Goal: Information Seeking & Learning: Learn about a topic

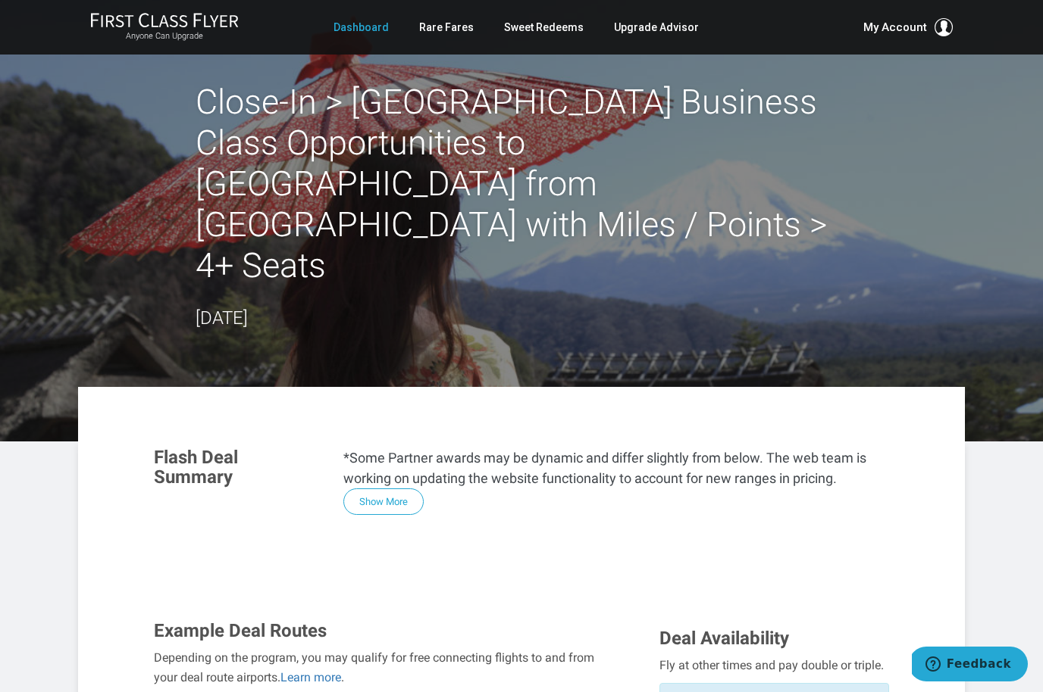
click at [376, 30] on link "Dashboard" at bounding box center [360, 27] width 55 height 27
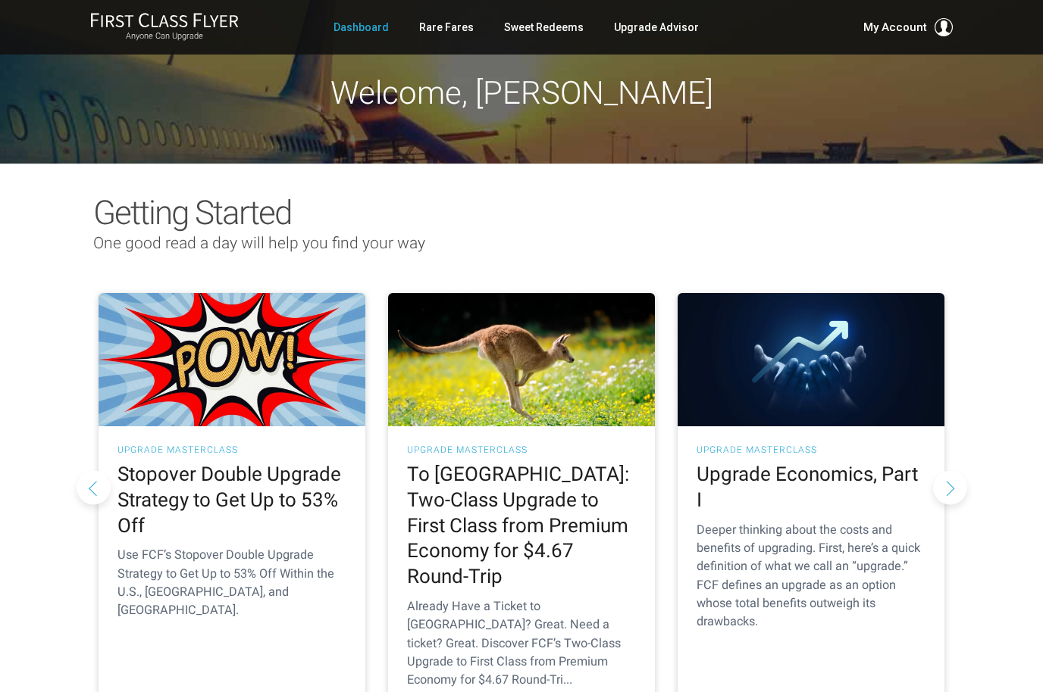
click at [996, 314] on div "Getting Started One good read a day will help you find your way As Told To FCF …" at bounding box center [521, 466] width 1043 height 605
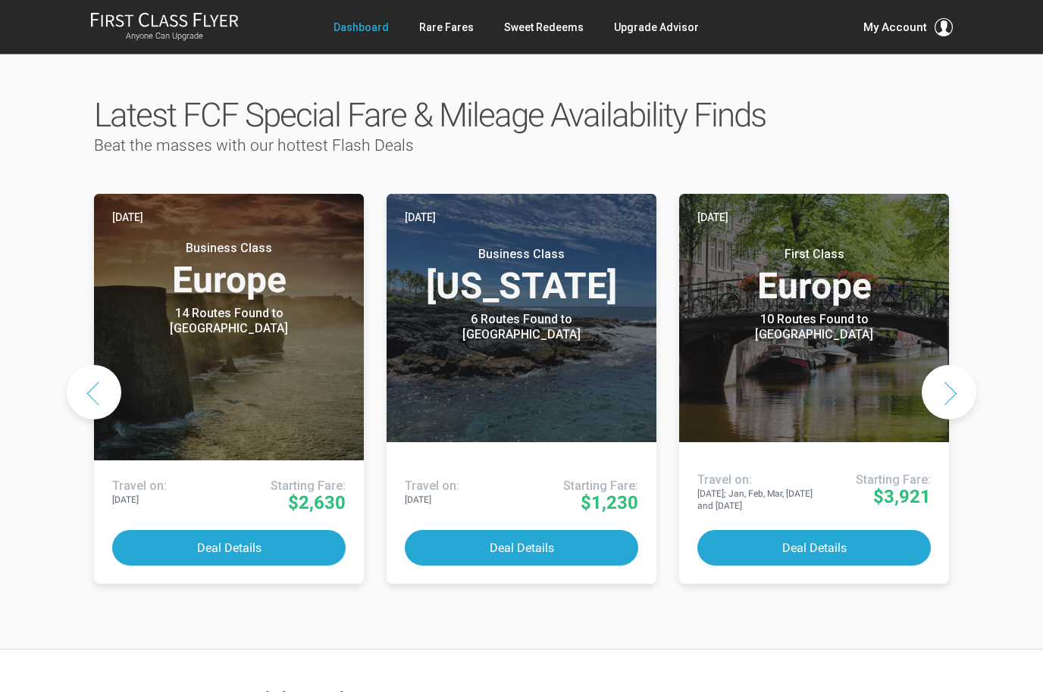
scroll to position [726, 0]
click at [949, 365] on button "Next slide" at bounding box center [948, 392] width 55 height 55
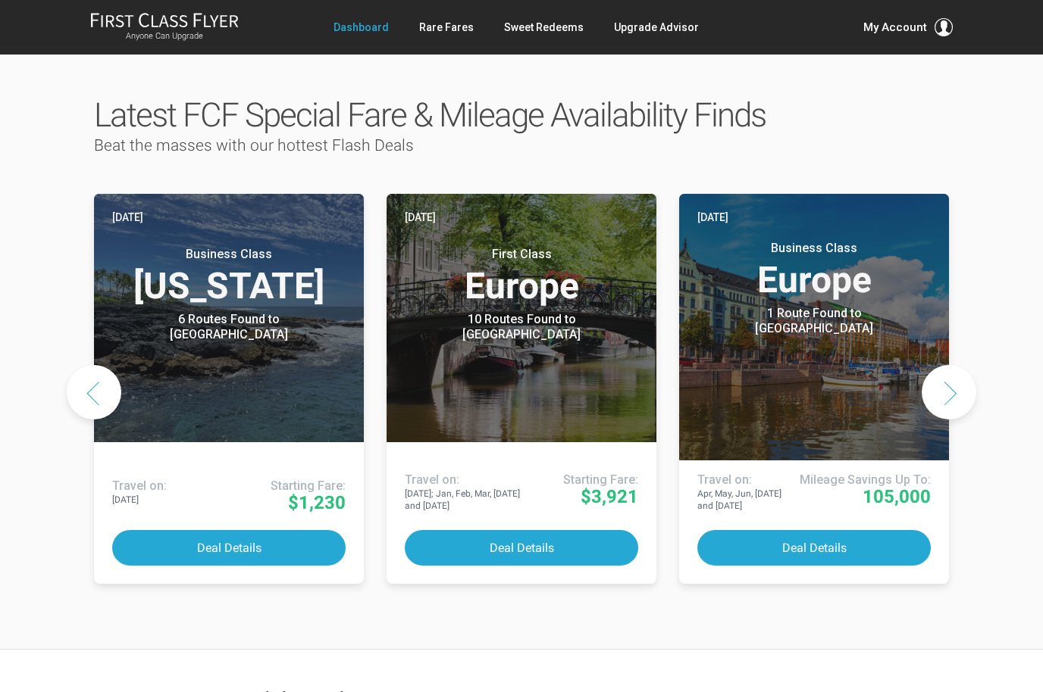
click at [949, 365] on button "Next slide" at bounding box center [948, 392] width 55 height 55
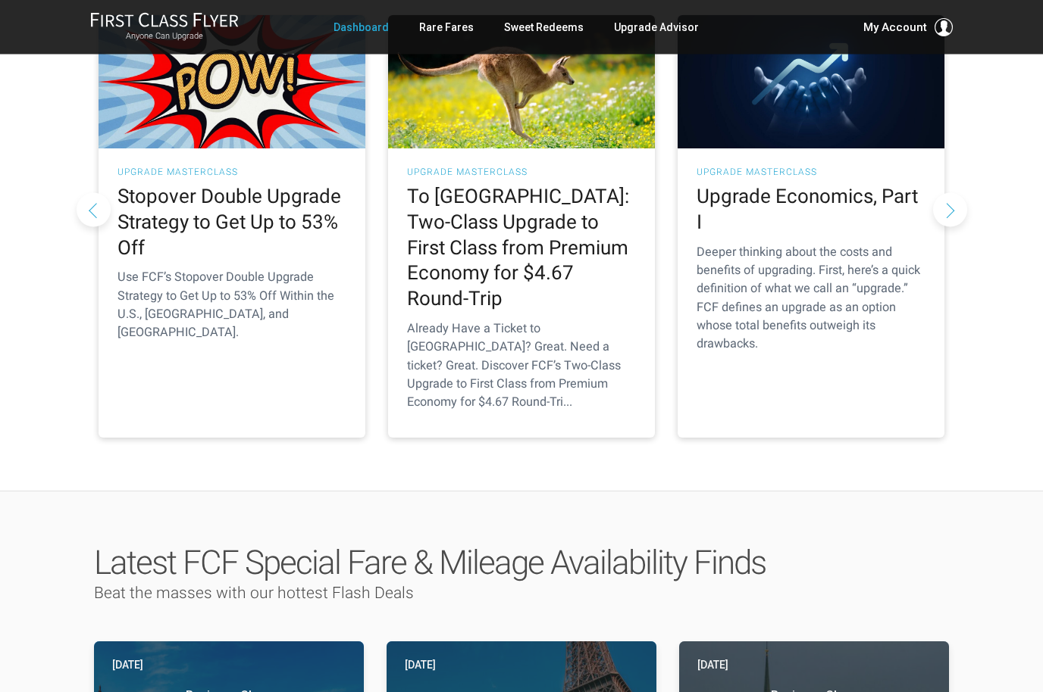
scroll to position [275, 0]
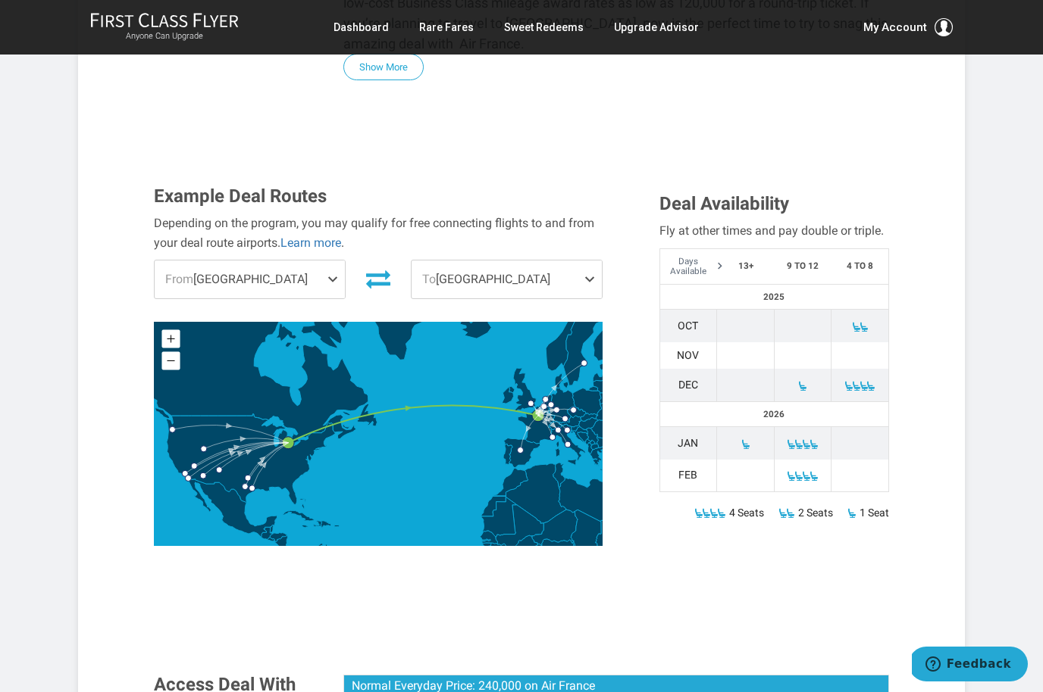
scroll to position [455, 0]
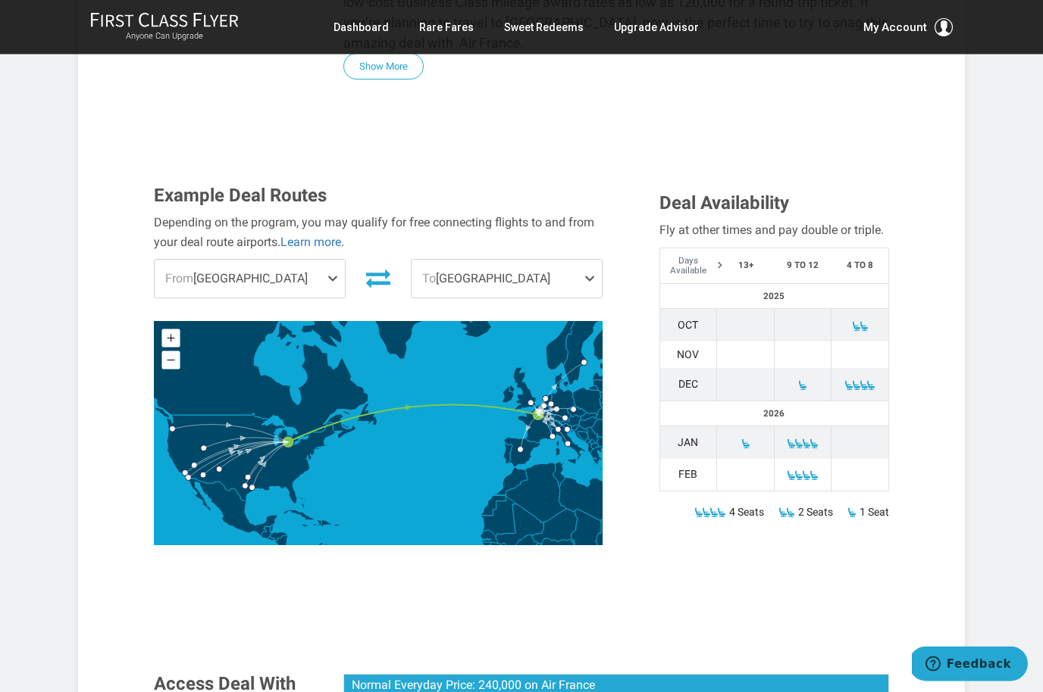
click at [569, 261] on span "To Paris" at bounding box center [506, 280] width 190 height 38
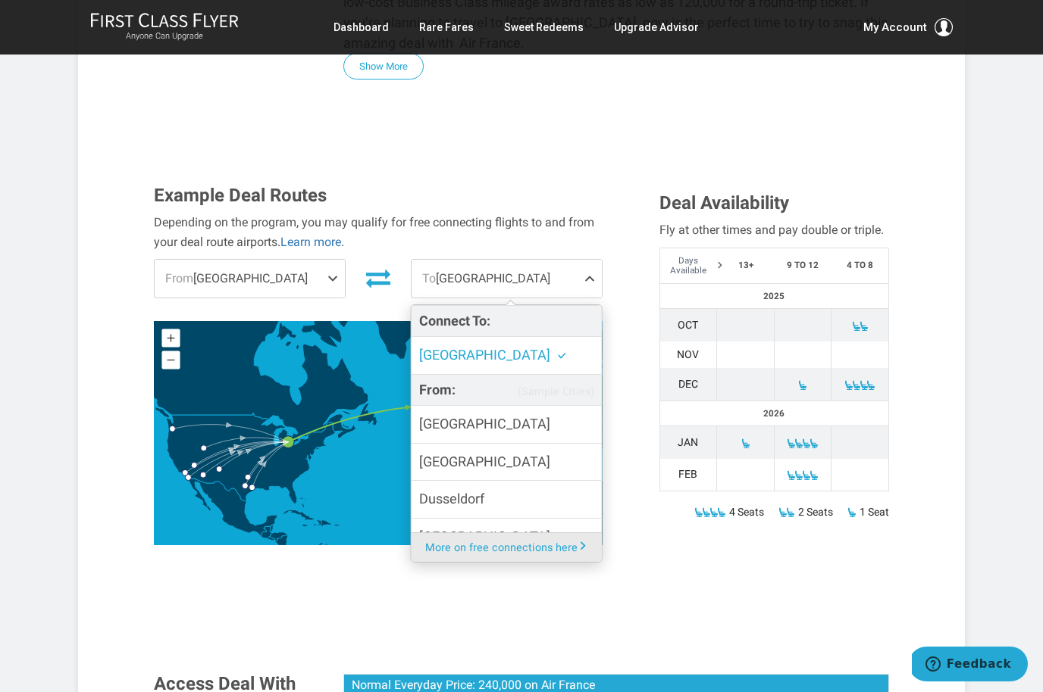
scroll to position [0, 0]
click at [541, 527] on section "Flash Deal Summary For up to four travelers (and possibly more), FCF’s research…" at bounding box center [521, 704] width 765 height 1537
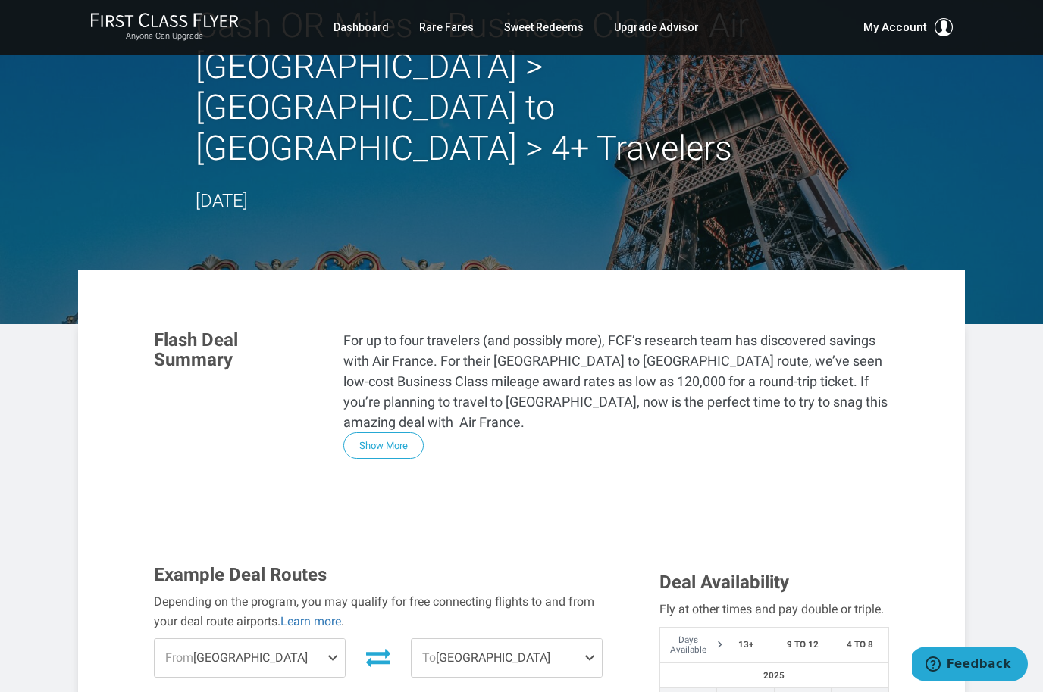
scroll to position [73, 0]
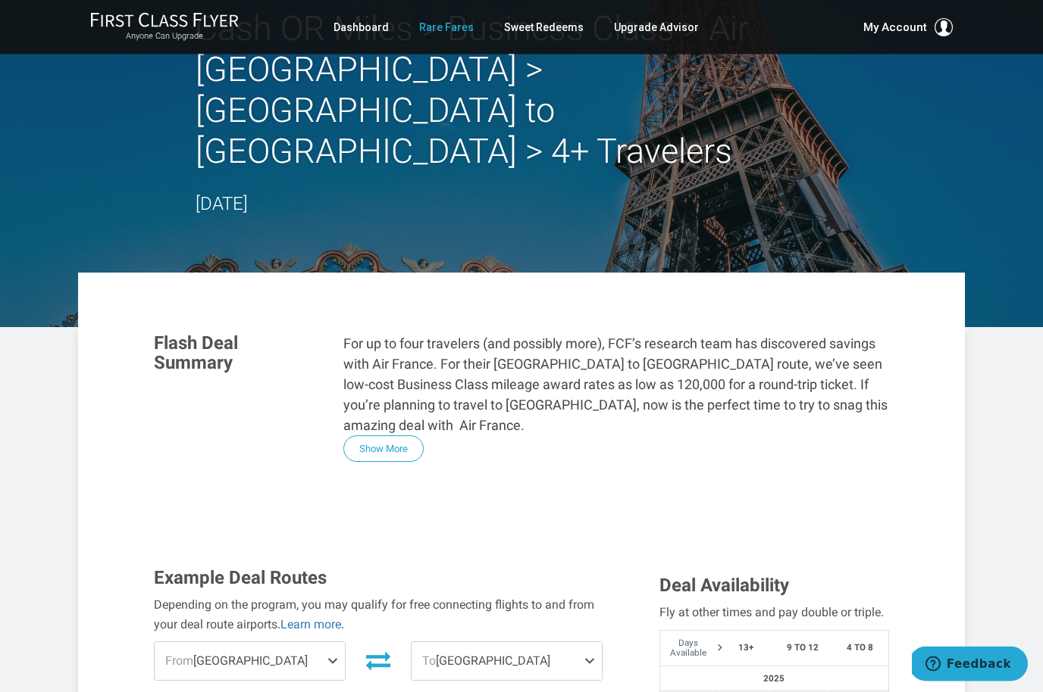
click at [456, 20] on link "Rare Fares" at bounding box center [446, 27] width 55 height 27
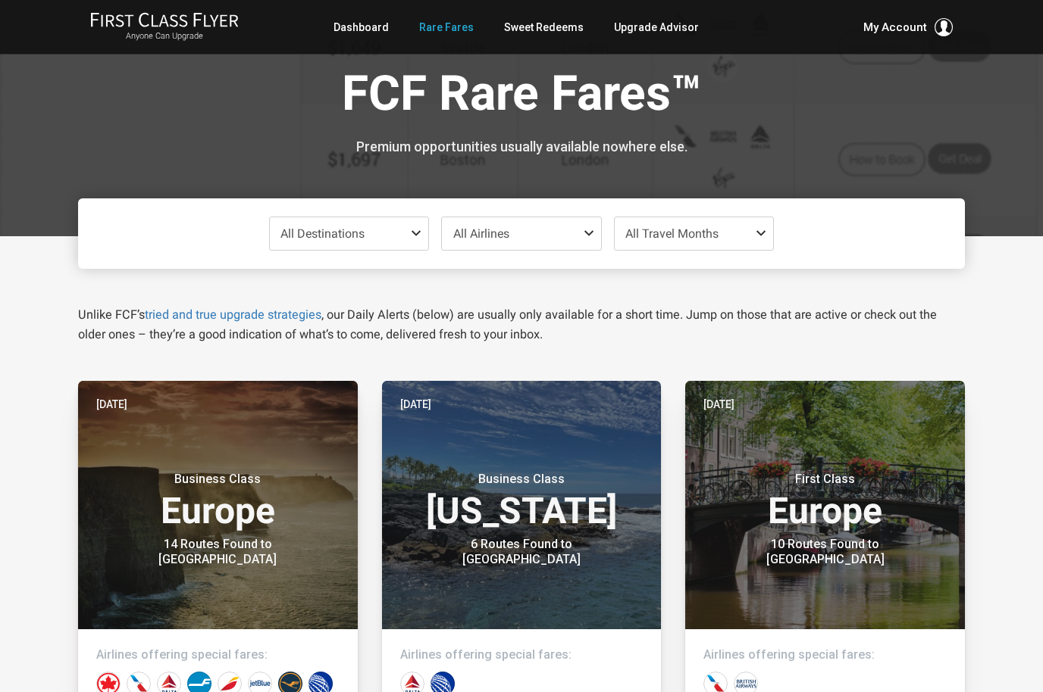
scroll to position [14, 0]
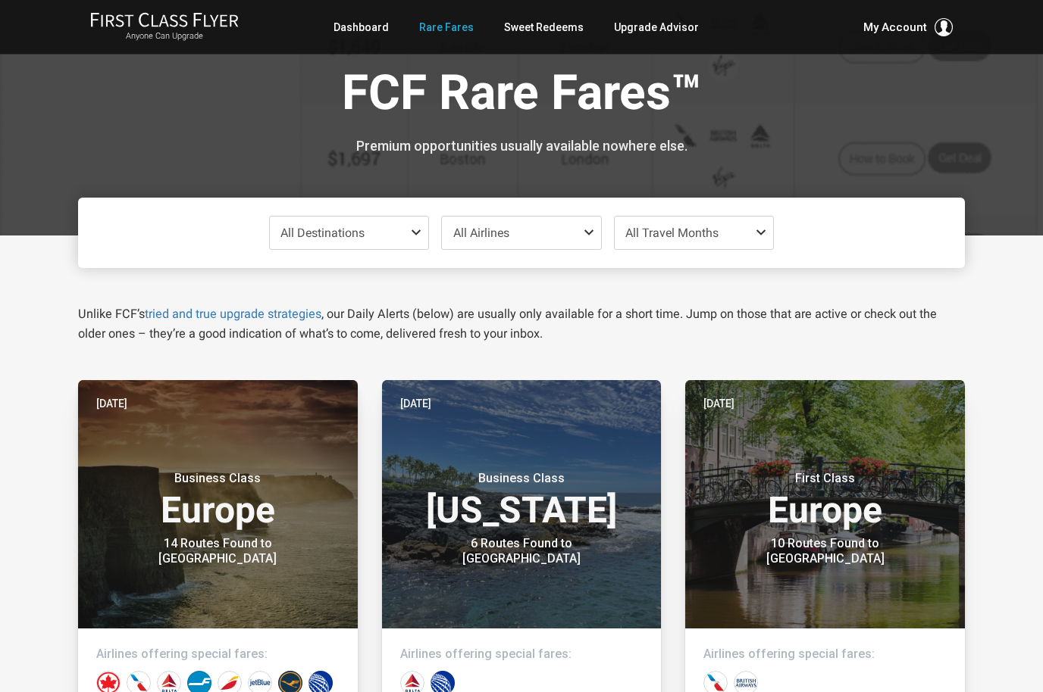
click at [409, 231] on span "All Destinations" at bounding box center [349, 233] width 159 height 33
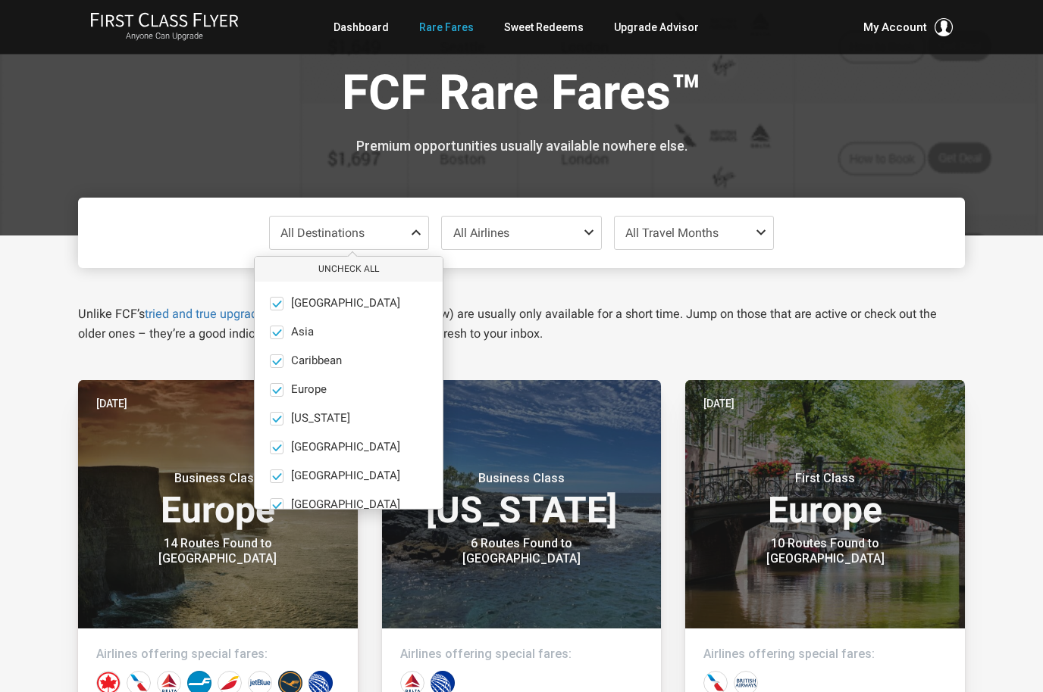
scroll to position [15, 0]
click at [380, 269] on button "Uncheck All" at bounding box center [349, 269] width 188 height 25
click at [279, 383] on span at bounding box center [277, 390] width 14 height 14
click at [0, 0] on input "Europe only" at bounding box center [0, 0] width 0 height 0
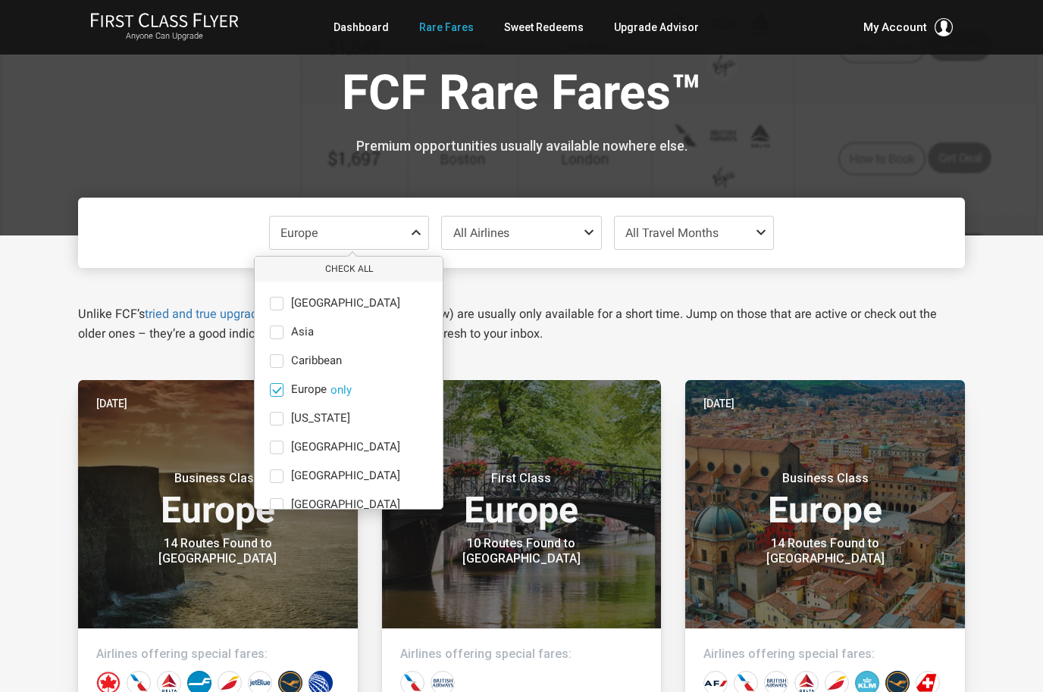
scroll to position [0, 0]
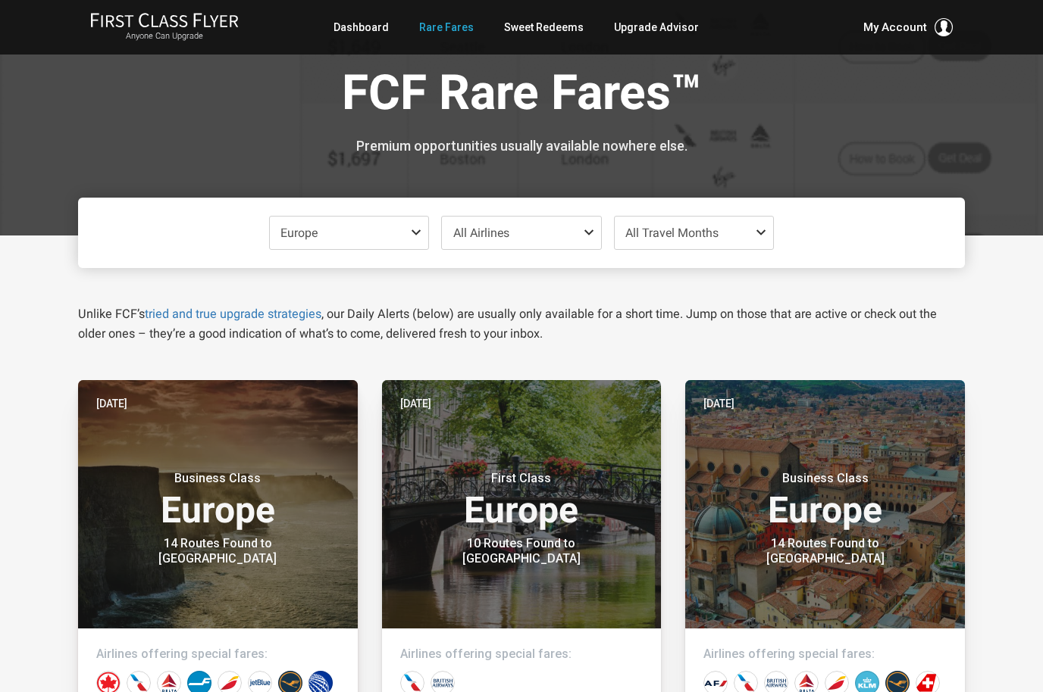
click at [573, 231] on span "All Airlines" at bounding box center [521, 233] width 159 height 33
click at [750, 235] on span "All Travel Months" at bounding box center [693, 233] width 159 height 33
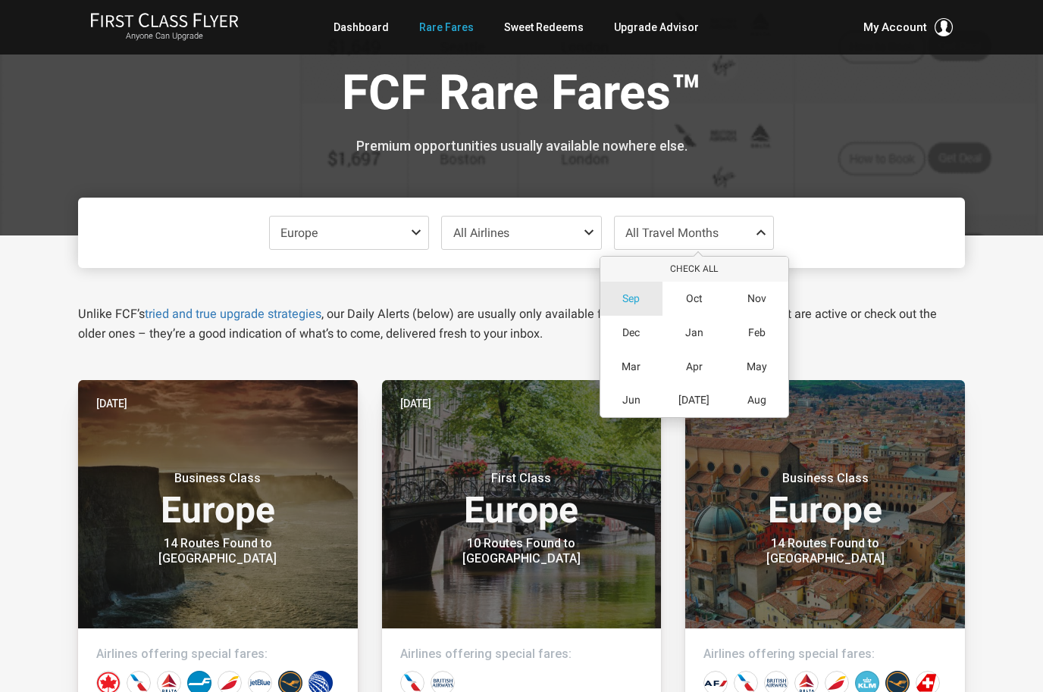
click at [630, 300] on span "Sep" at bounding box center [630, 298] width 17 height 13
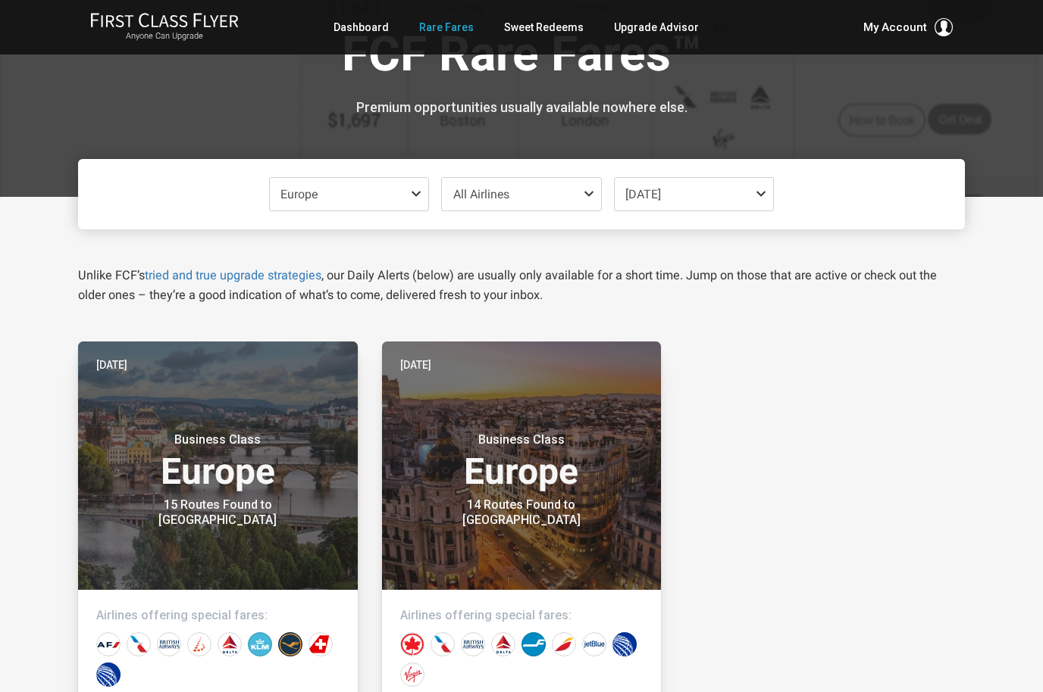
scroll to position [52, 0]
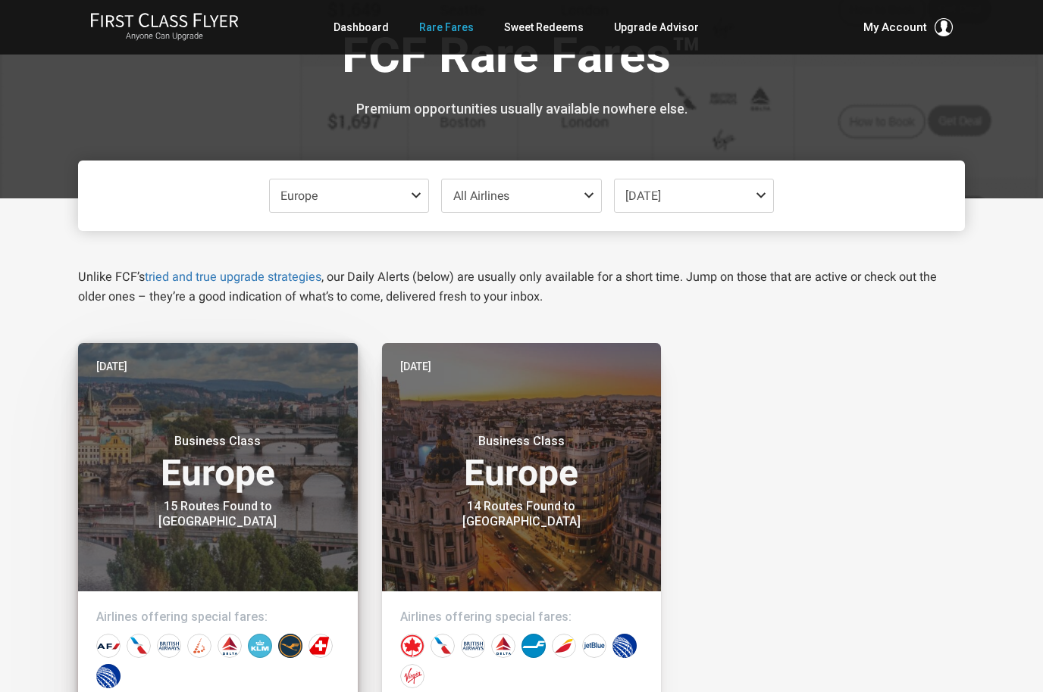
click at [311, 512] on div "15 Routes Found to Prague" at bounding box center [217, 514] width 189 height 30
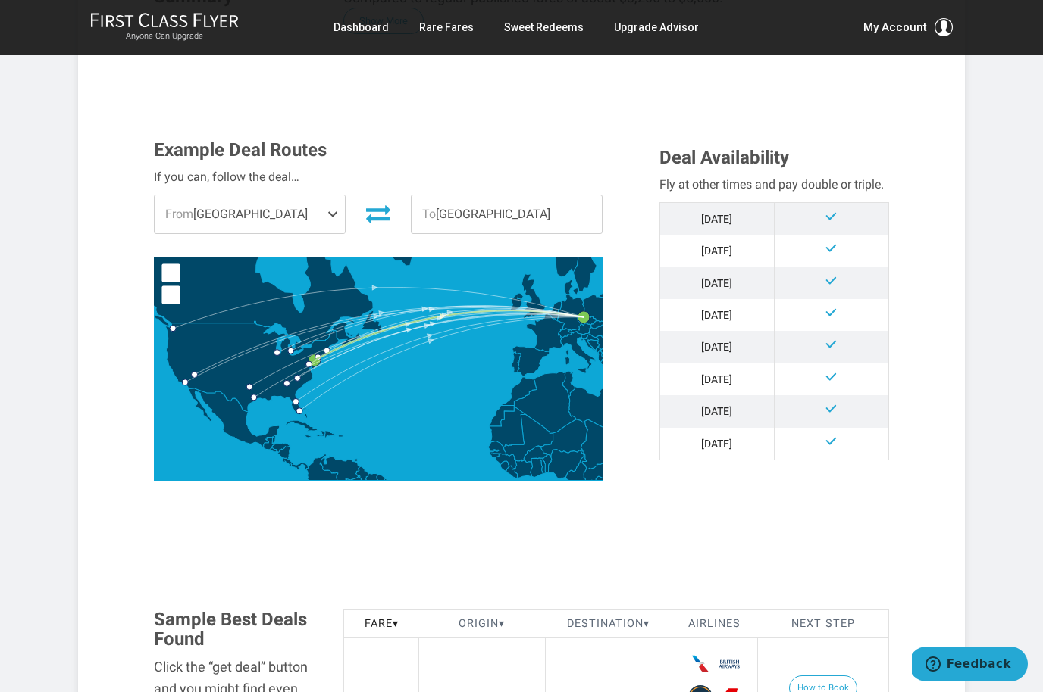
scroll to position [358, 0]
click at [541, 22] on link "Sweet Redeems" at bounding box center [544, 27] width 80 height 27
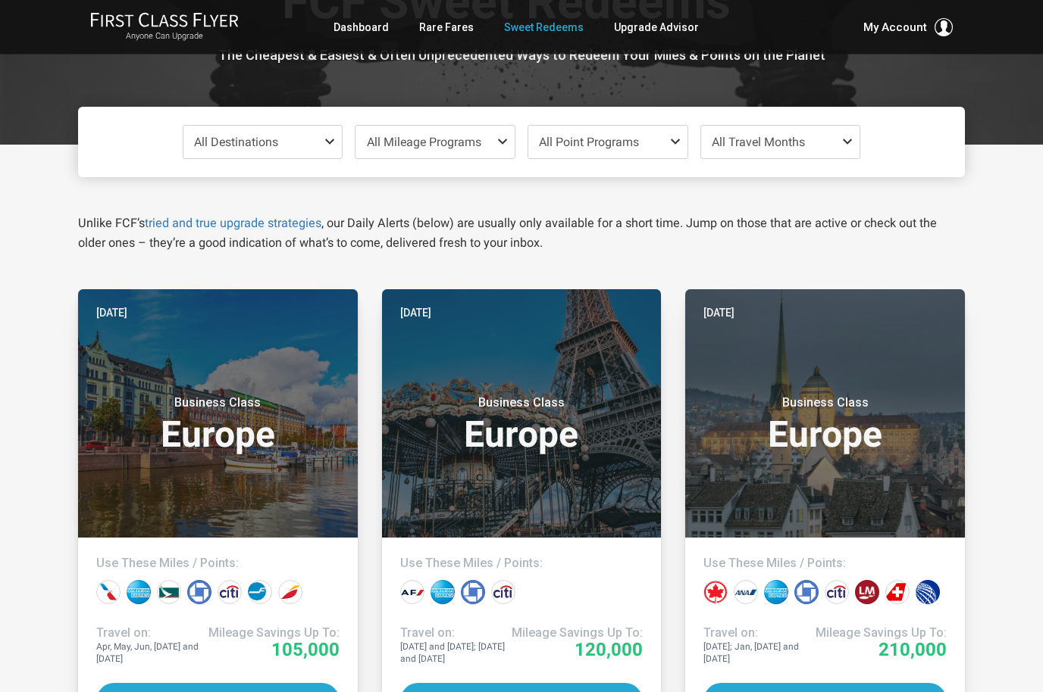
scroll to position [123, 0]
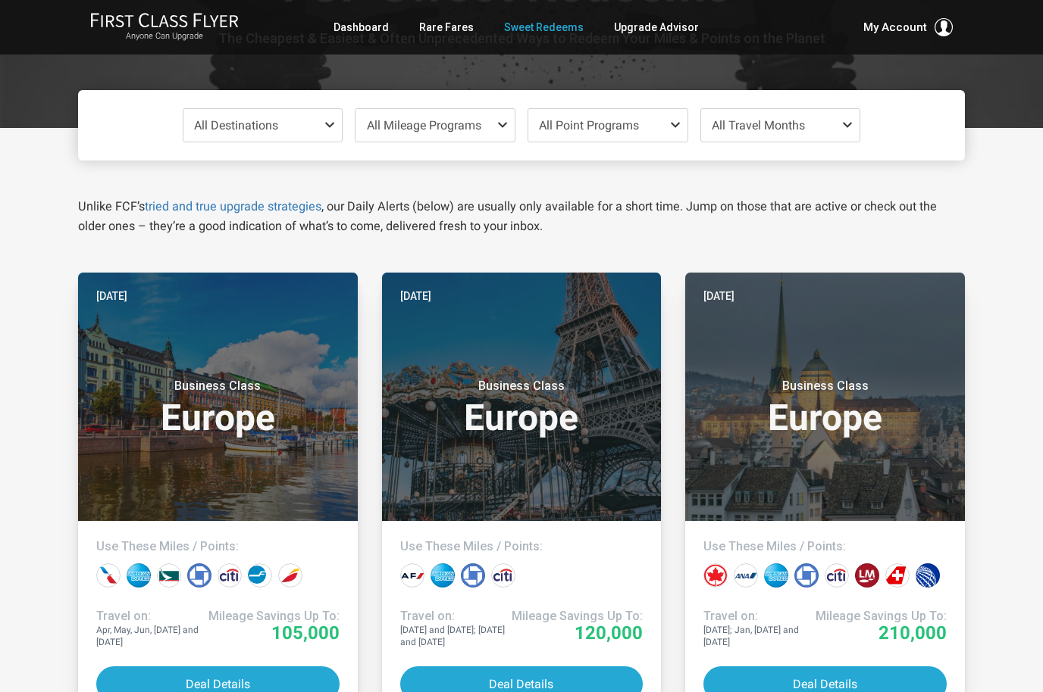
click at [314, 130] on span "All Destinations" at bounding box center [262, 125] width 159 height 33
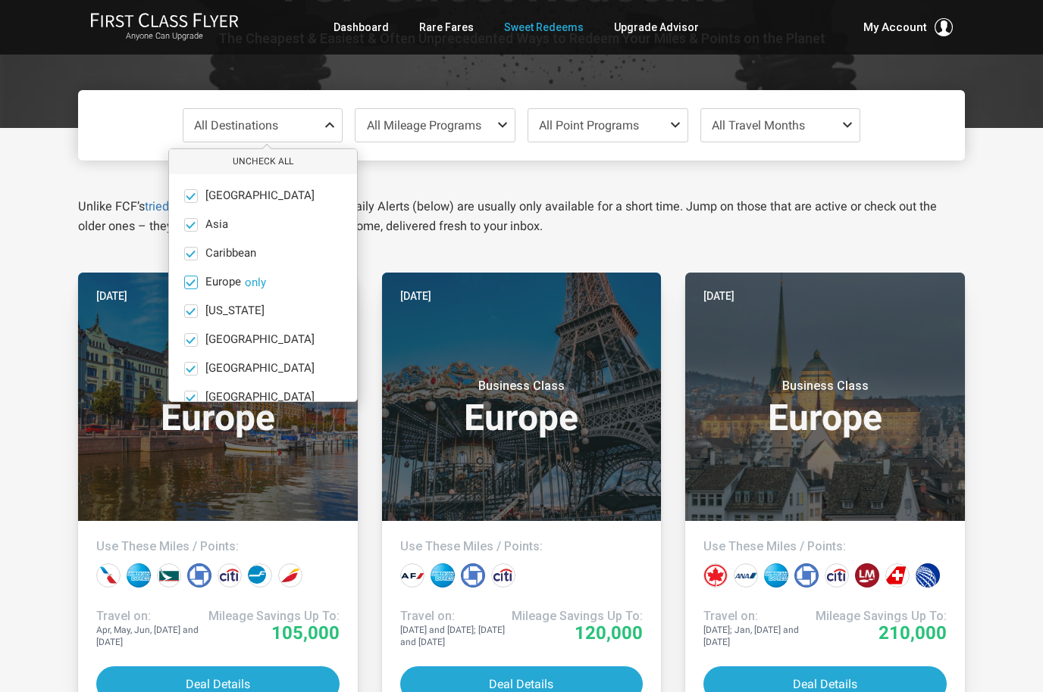
click at [255, 279] on button "only" at bounding box center [255, 283] width 21 height 14
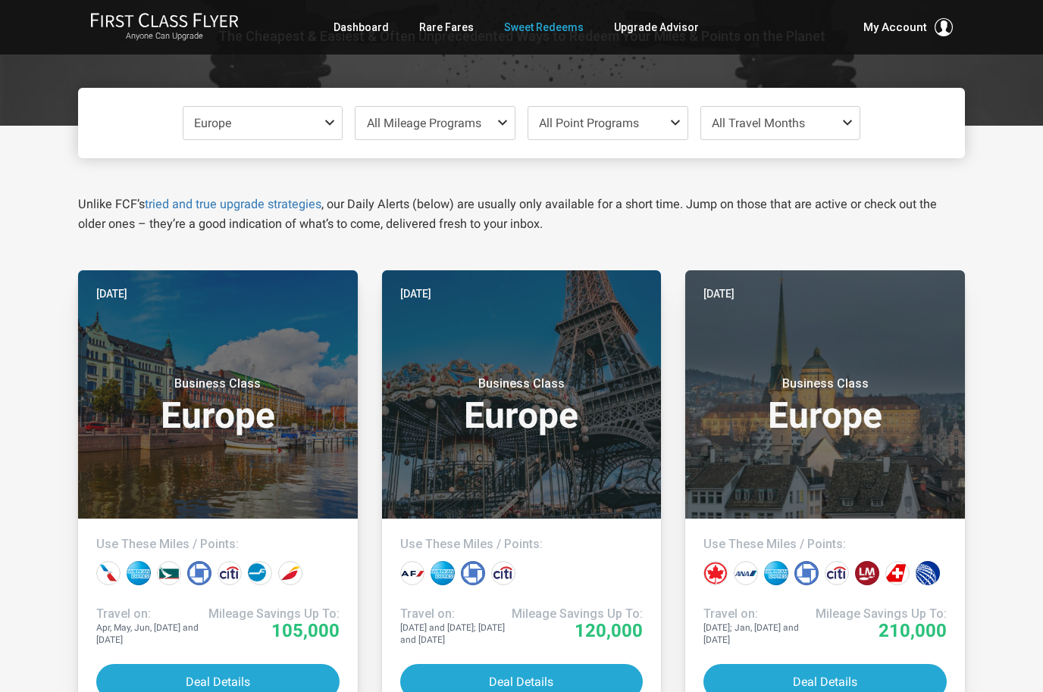
scroll to position [122, 0]
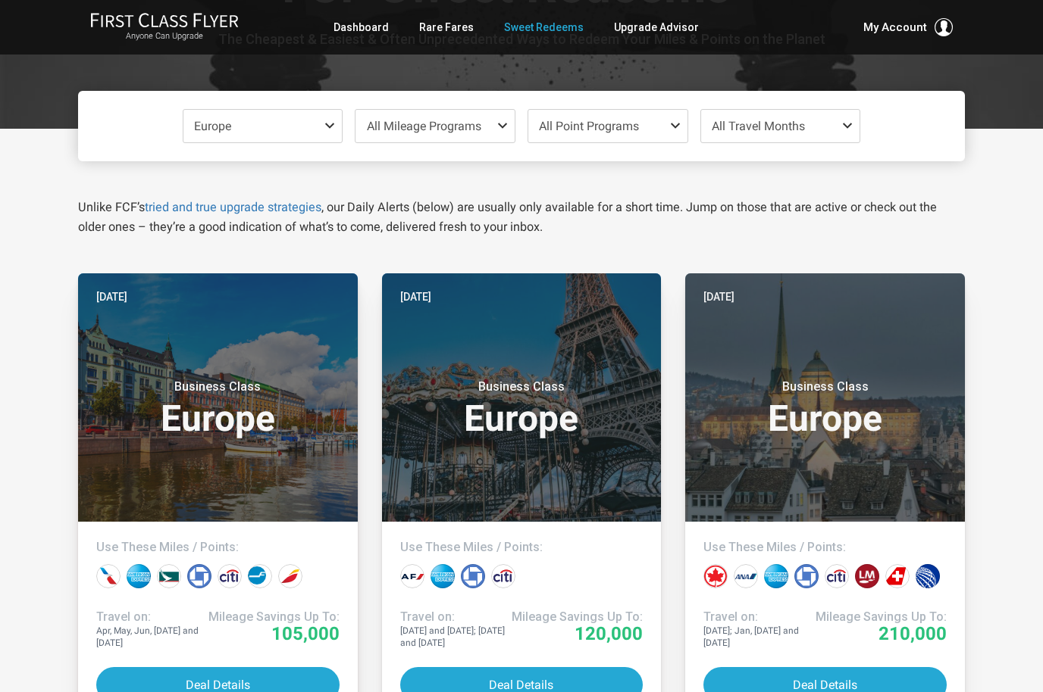
click at [814, 131] on span "All Travel Months" at bounding box center [780, 126] width 159 height 33
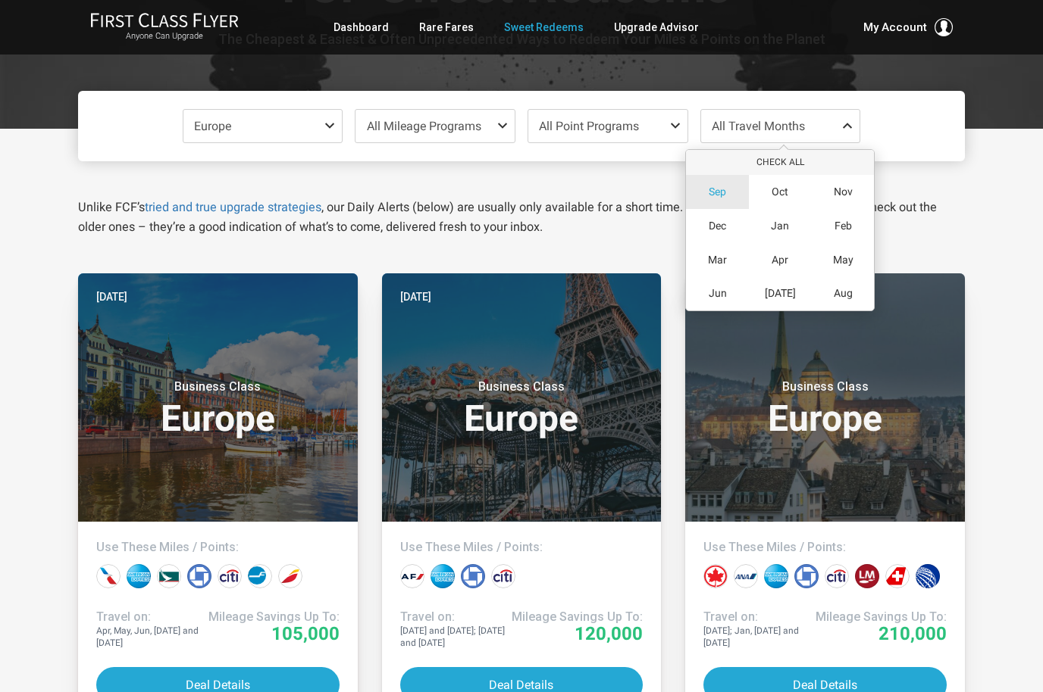
click at [714, 183] on div "Sep" at bounding box center [717, 192] width 63 height 34
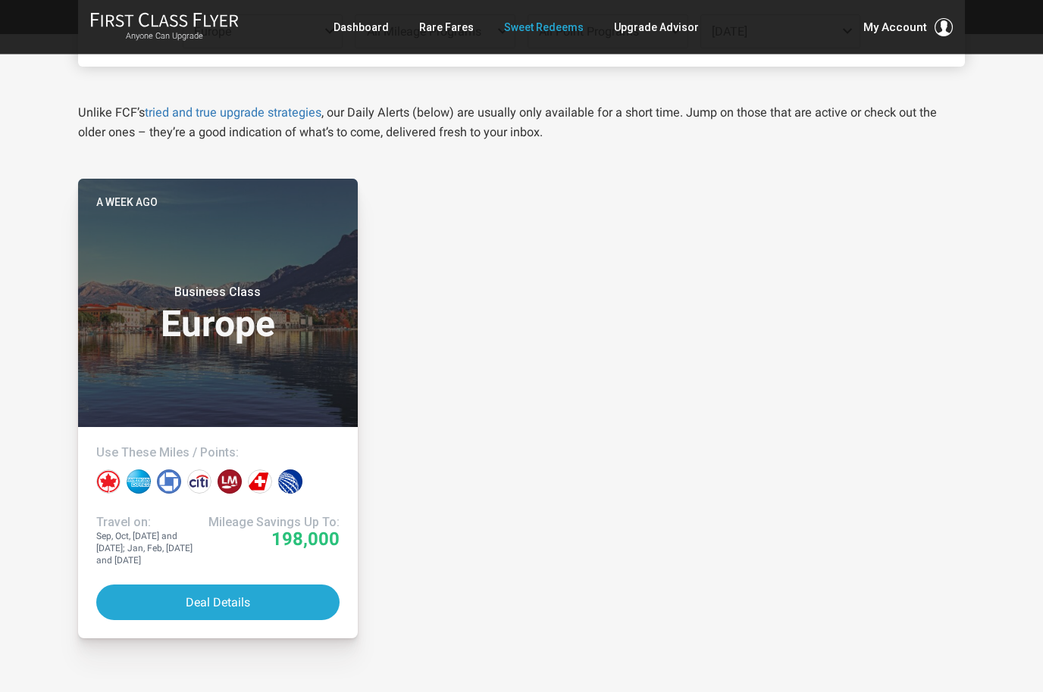
scroll to position [217, 0]
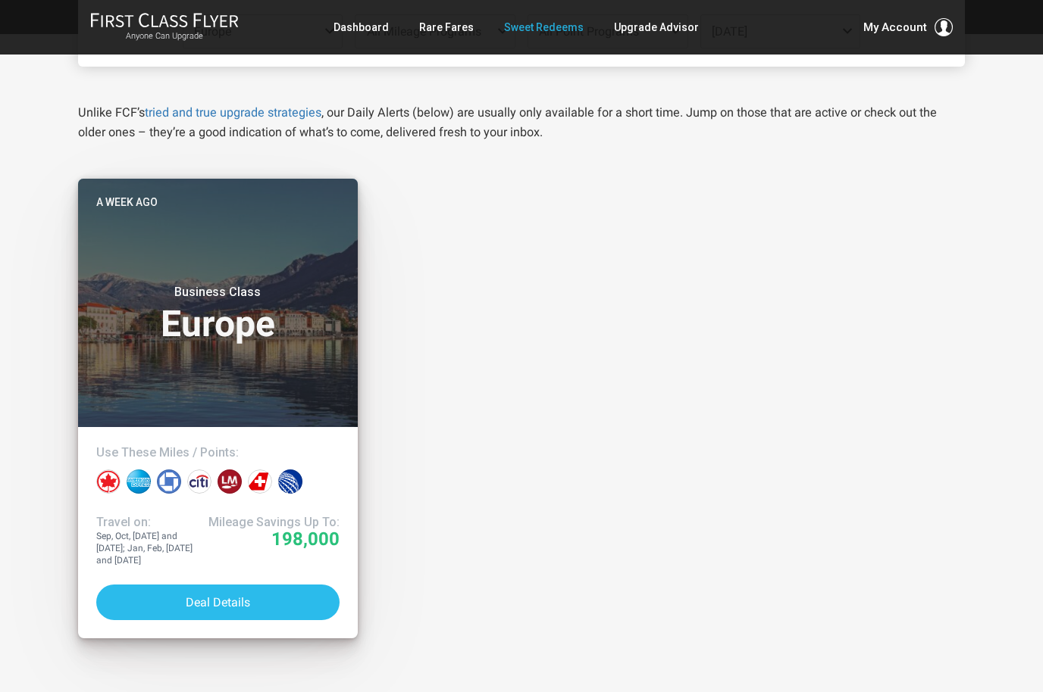
click at [156, 594] on button "Deal Details" at bounding box center [217, 603] width 243 height 36
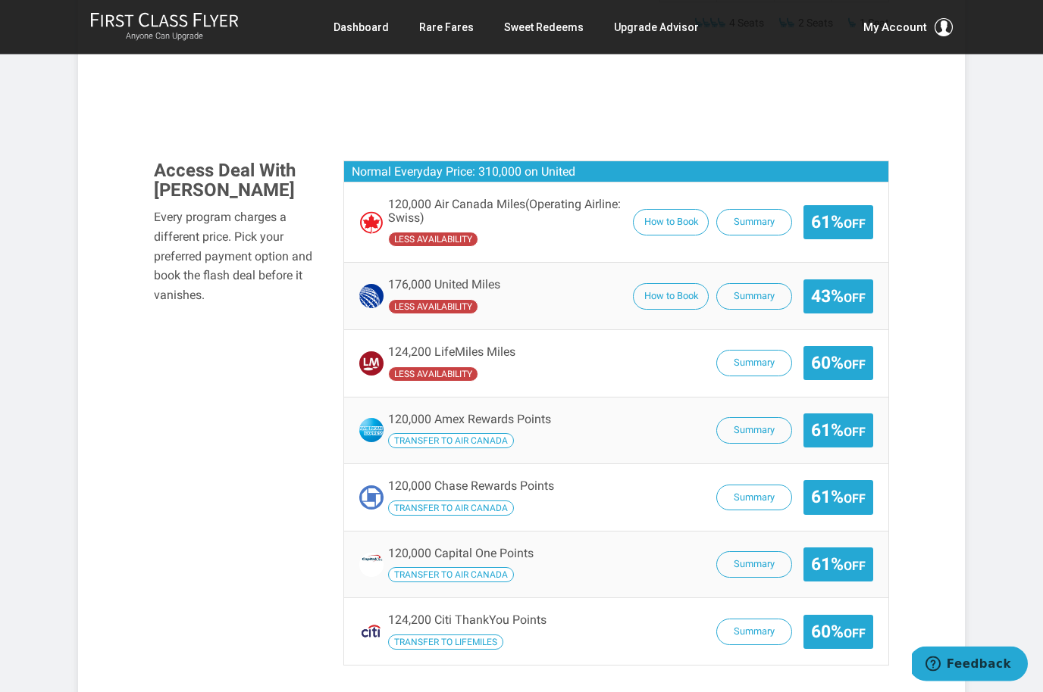
scroll to position [1084, 0]
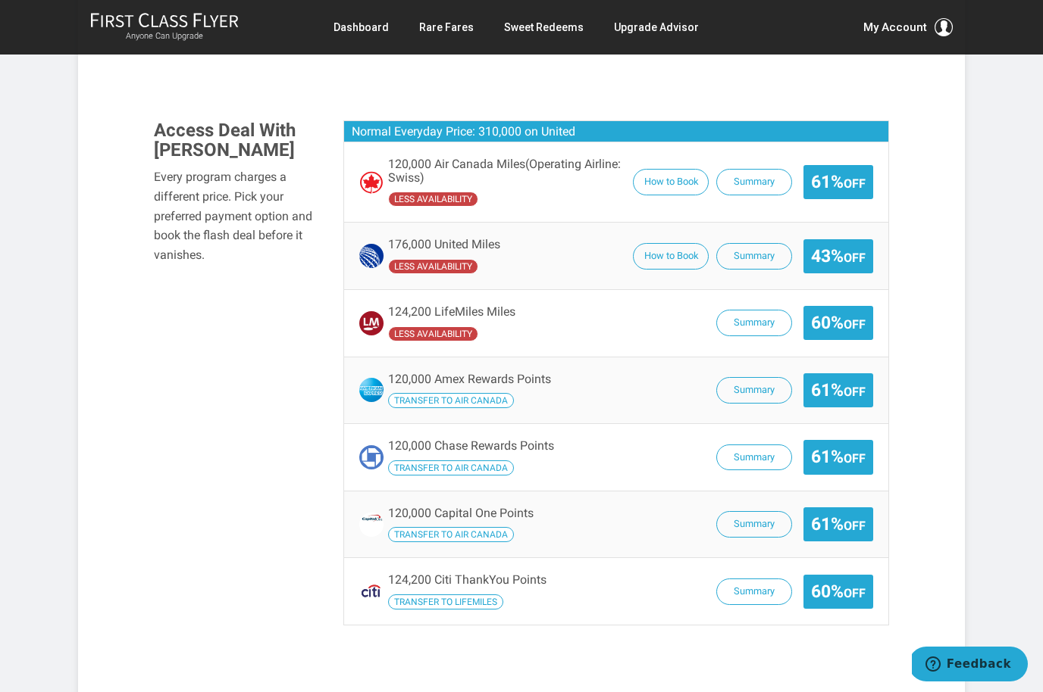
click at [758, 158] on div "120,000 Air Canada Miles (Operating Airline: Swiss) less availability How to Bo…" at bounding box center [616, 182] width 514 height 49
click at [758, 174] on button "Summary" at bounding box center [754, 182] width 76 height 27
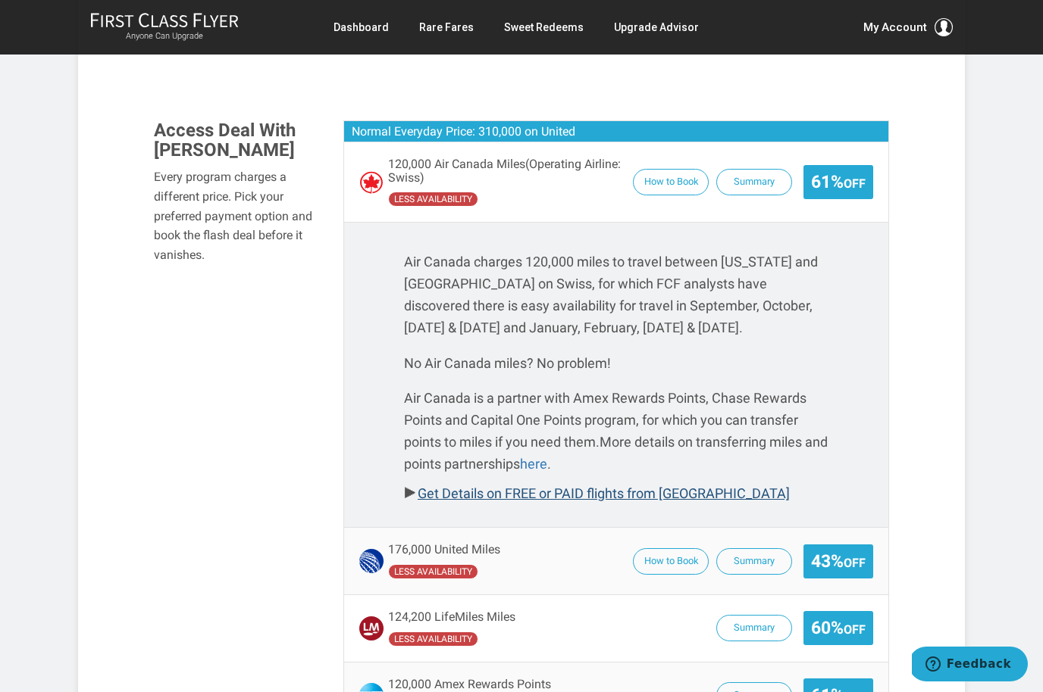
click at [686, 486] on link "Get Details on FREE or PAID flights from Geneva" at bounding box center [603, 494] width 372 height 16
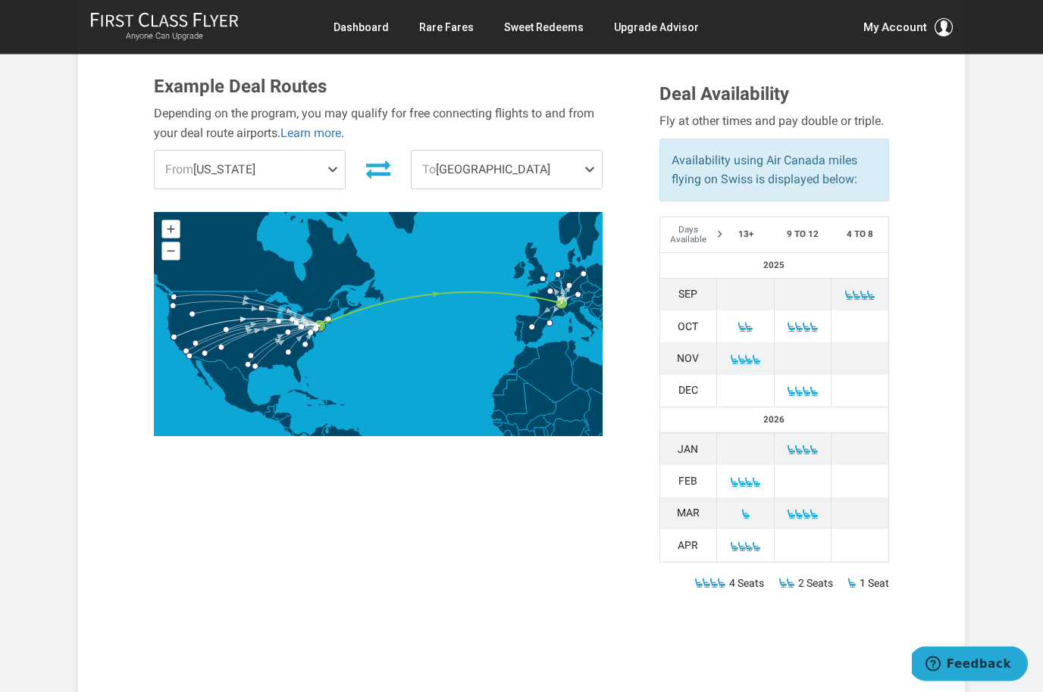
click at [324, 174] on span "From New York" at bounding box center [250, 171] width 190 height 38
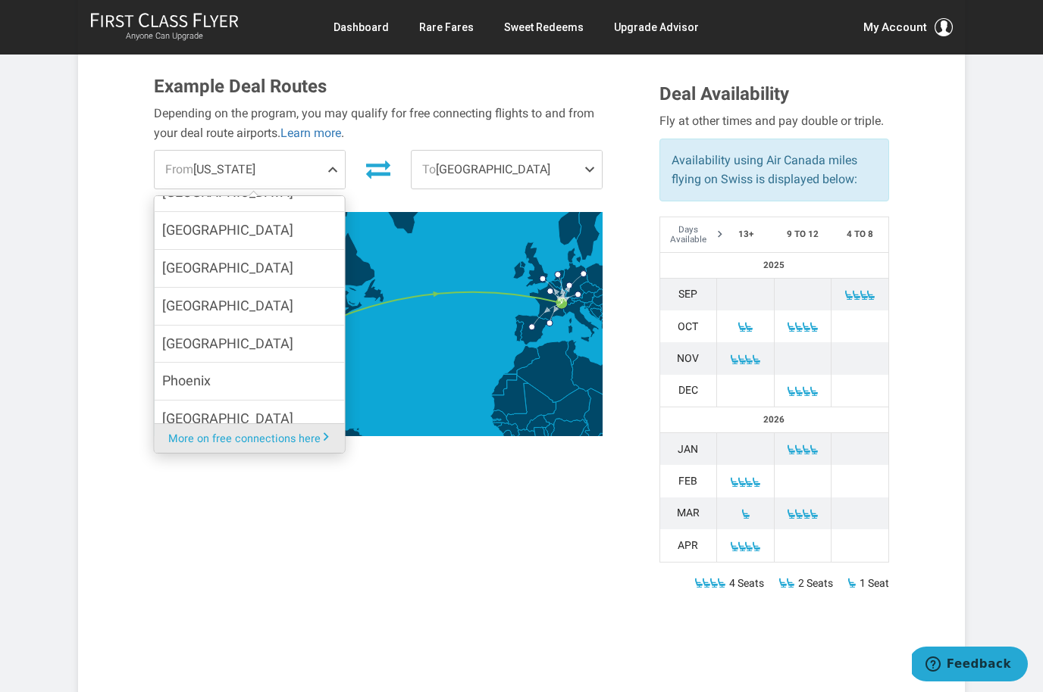
scroll to position [583, 0]
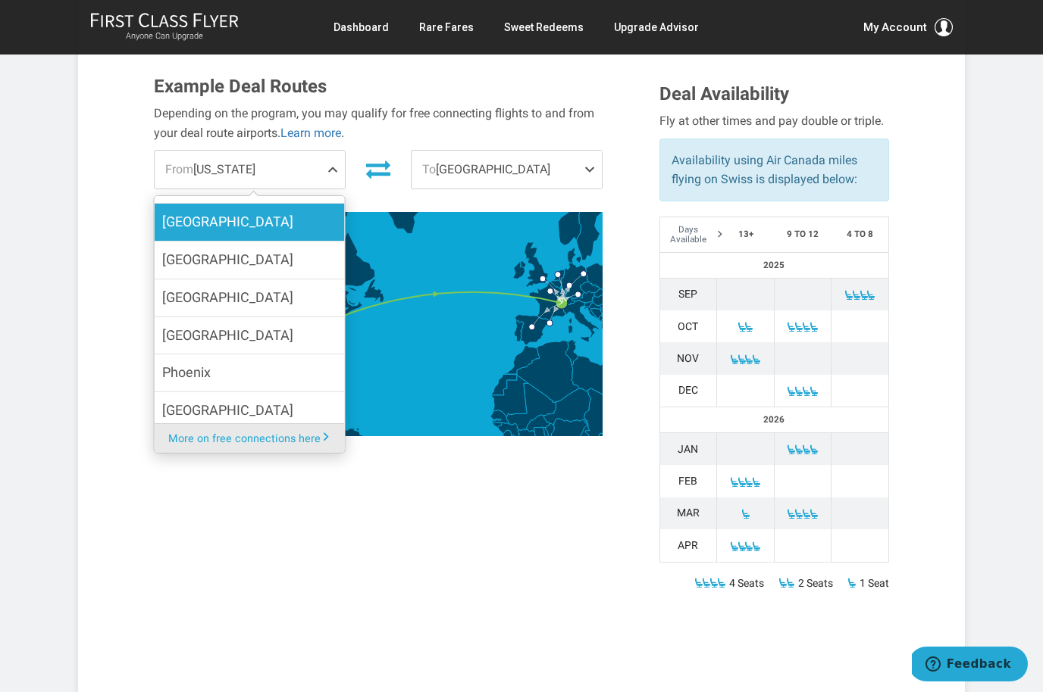
click at [291, 213] on label "[GEOGRAPHIC_DATA]" at bounding box center [250, 222] width 190 height 37
click at [0, 0] on input "[GEOGRAPHIC_DATA]" at bounding box center [0, 0] width 0 height 0
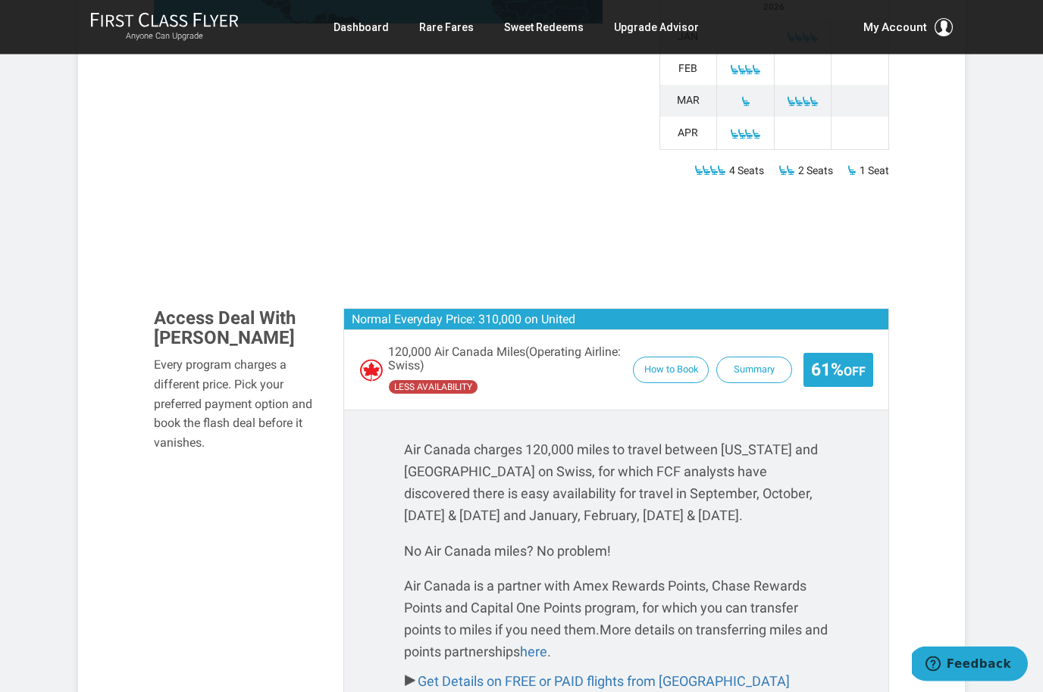
scroll to position [870, 0]
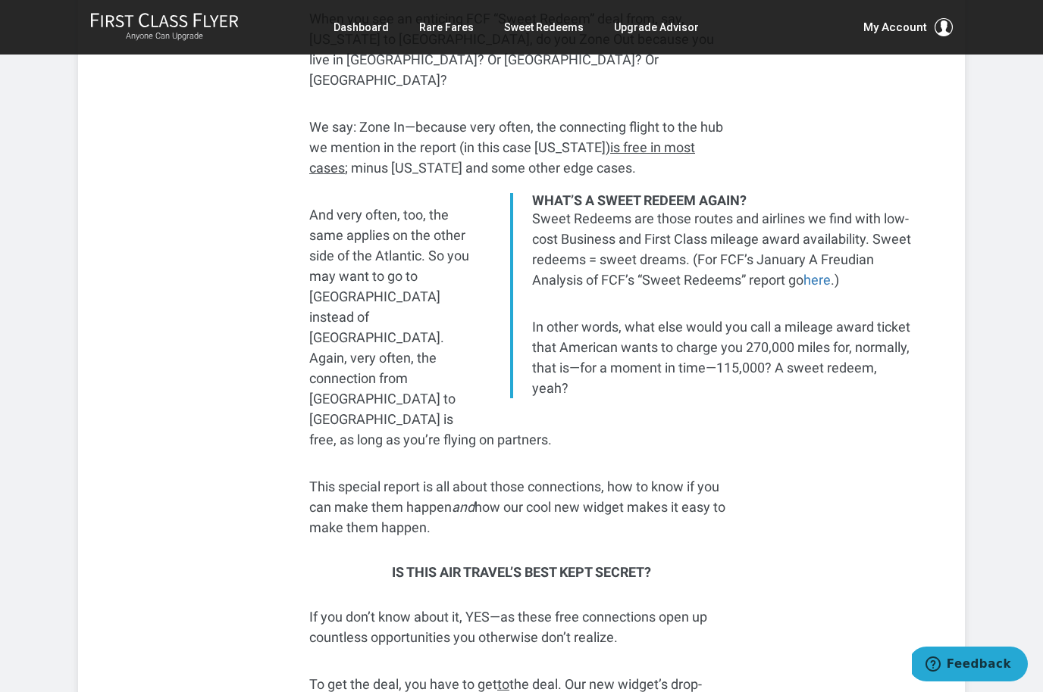
scroll to position [452, 0]
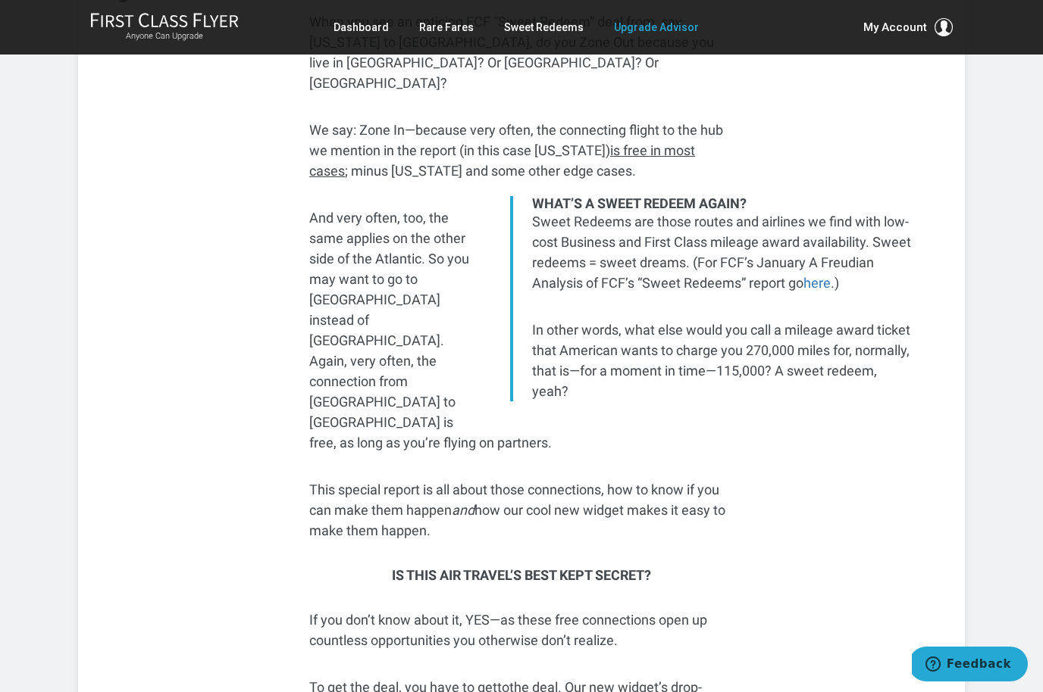
click at [636, 25] on link "Upgrade Advisor" at bounding box center [656, 27] width 85 height 27
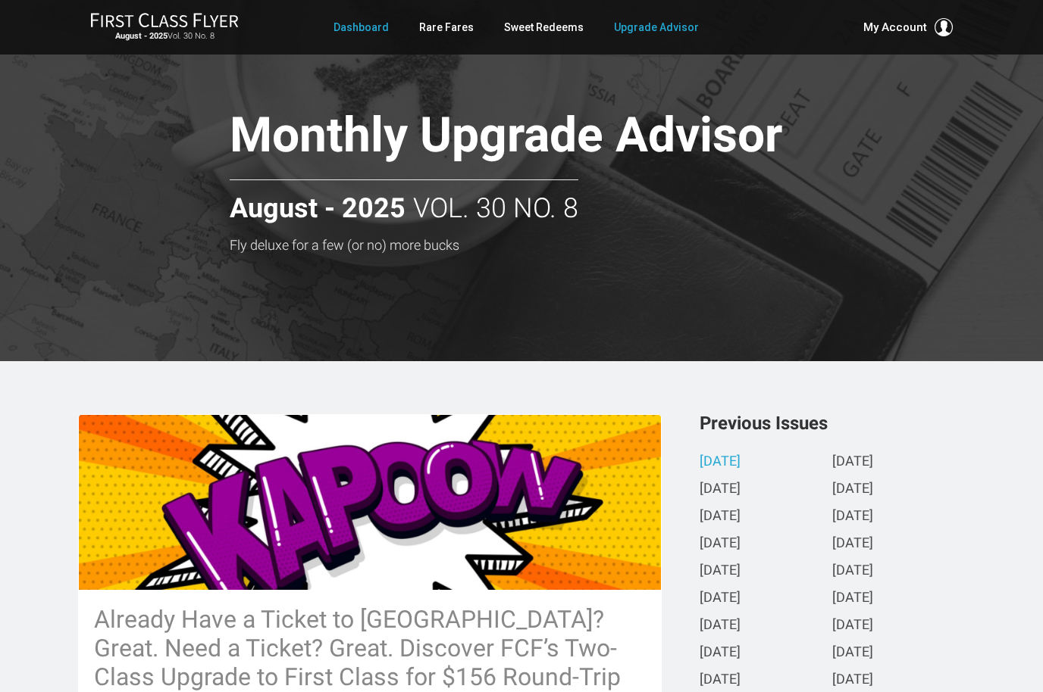
click at [376, 33] on link "Dashboard" at bounding box center [360, 27] width 55 height 27
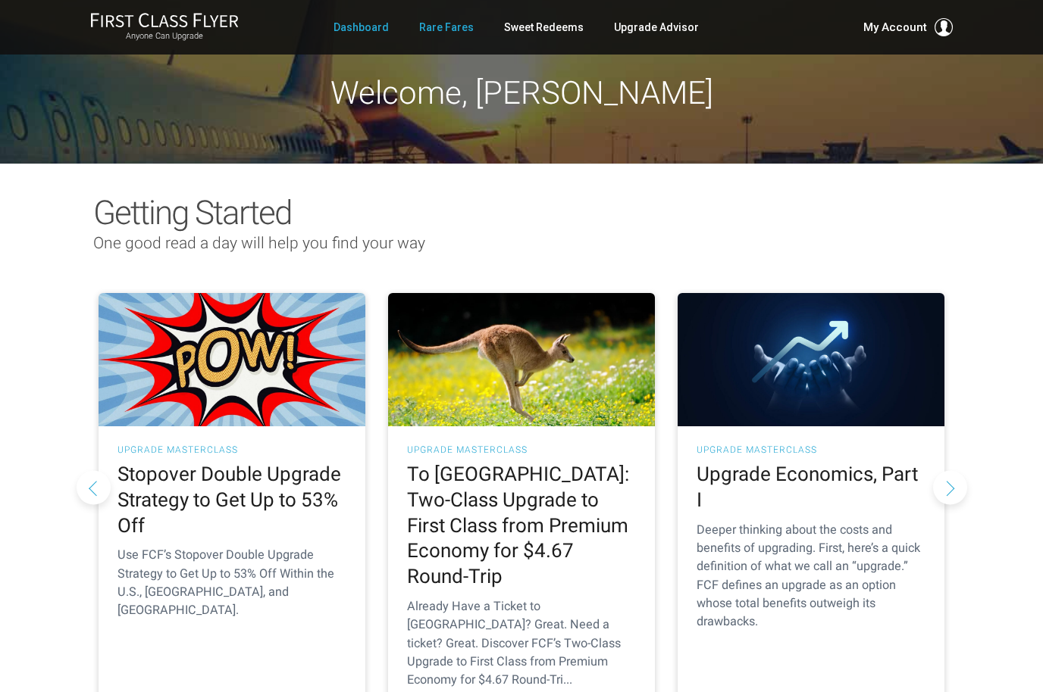
click at [454, 29] on link "Rare Fares" at bounding box center [446, 27] width 55 height 27
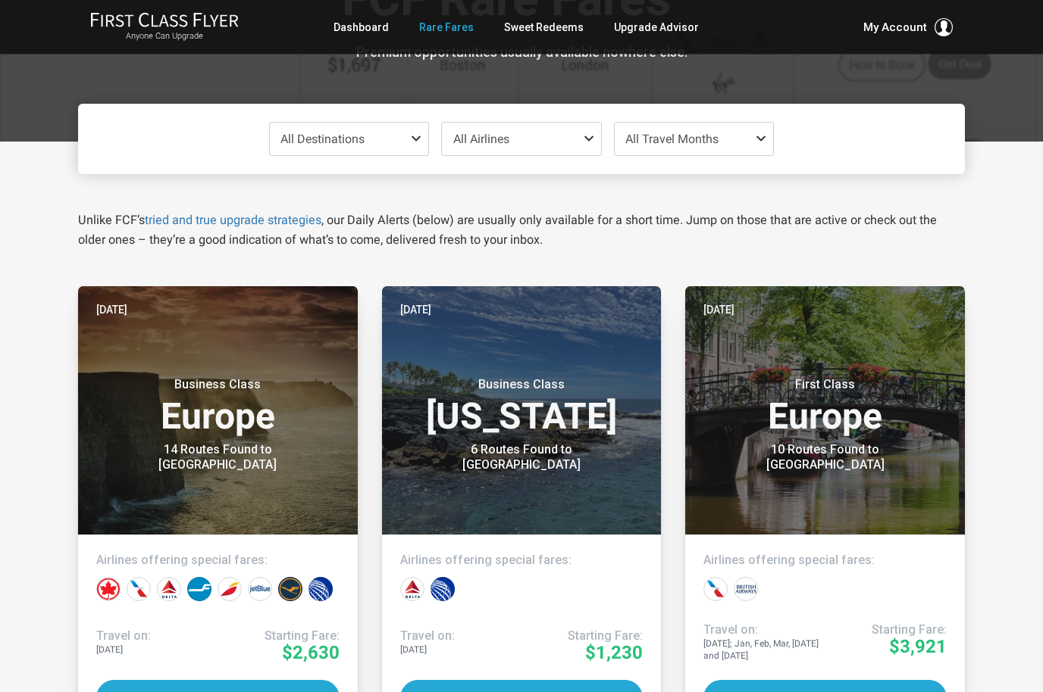
scroll to position [89, 0]
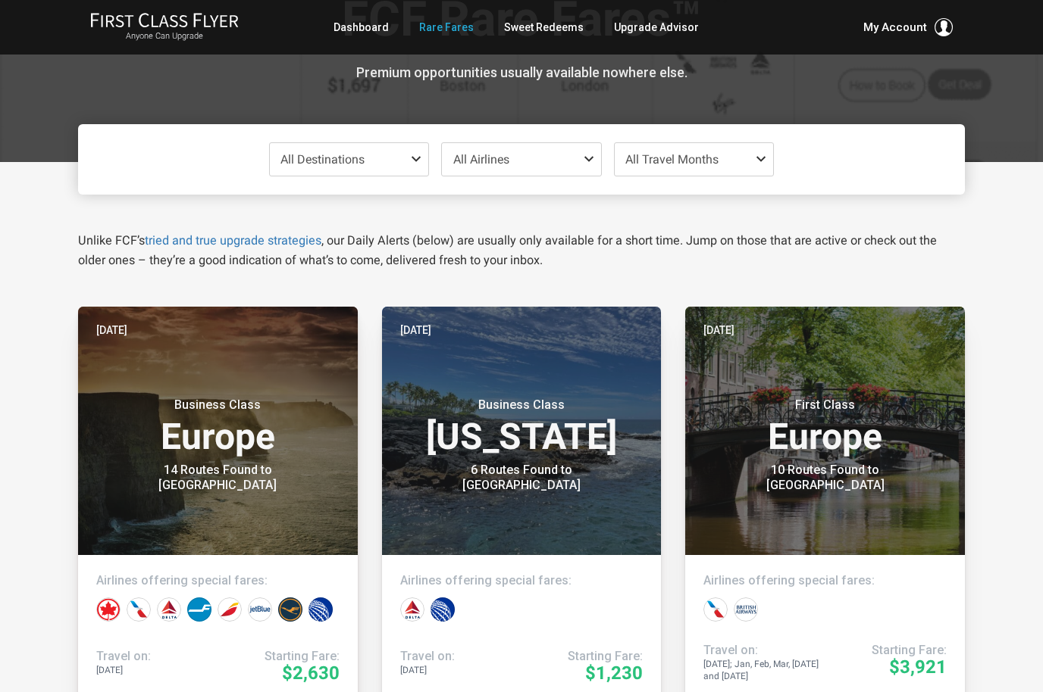
click at [408, 157] on span "All Destinations" at bounding box center [349, 159] width 159 height 33
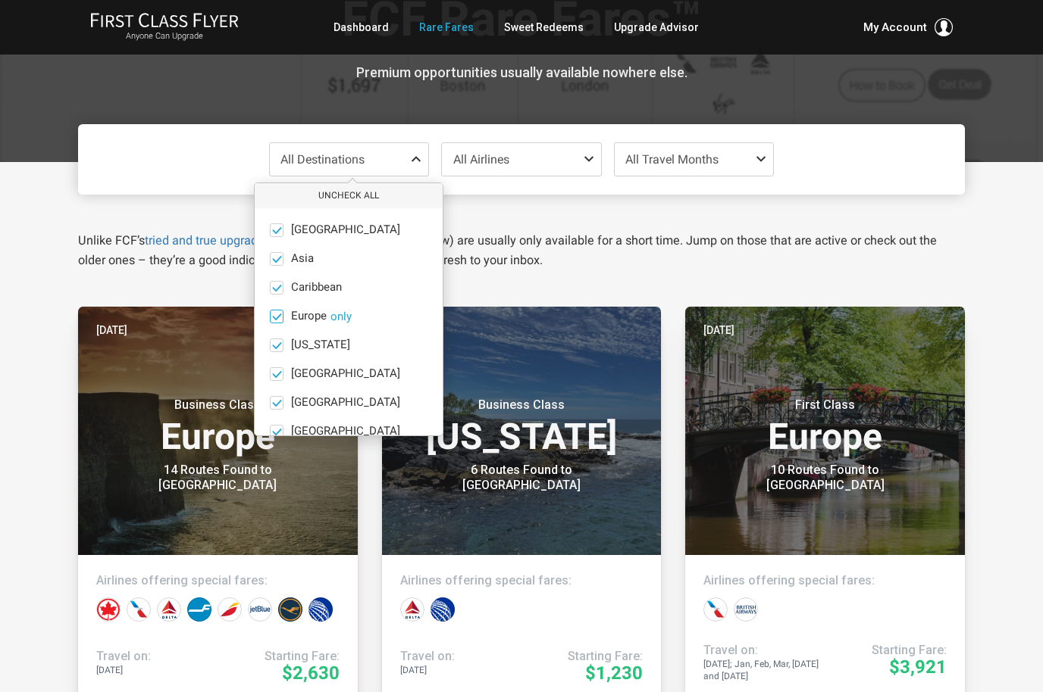
click at [349, 312] on button "only" at bounding box center [340, 317] width 21 height 14
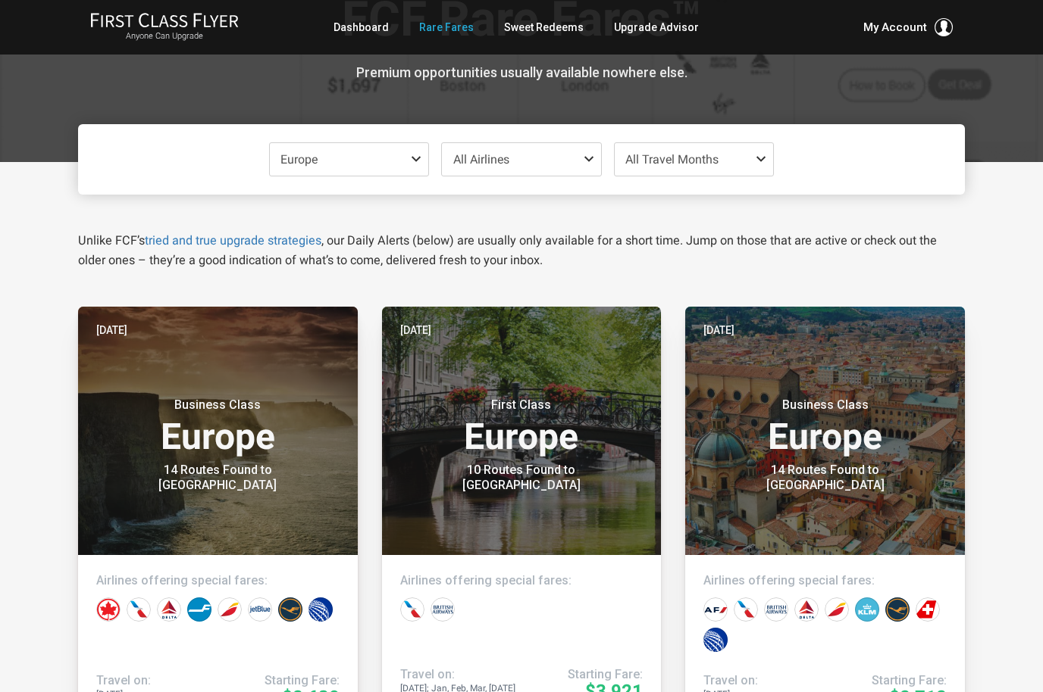
click at [568, 158] on span "All Airlines" at bounding box center [521, 159] width 159 height 33
click at [930, 247] on p "Unlike FCF’s tried and true upgrade strategies , our Daily Alerts (below) are u…" at bounding box center [521, 250] width 886 height 39
click at [733, 156] on span "All Travel Months" at bounding box center [693, 159] width 159 height 33
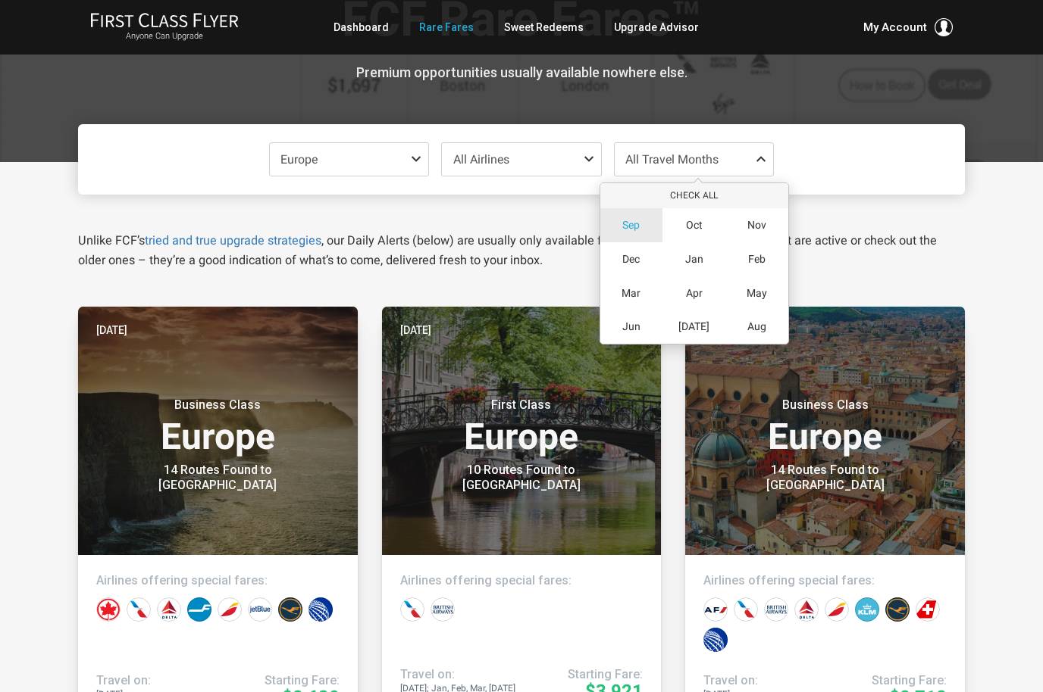
click at [628, 220] on span "Sep" at bounding box center [630, 225] width 17 height 13
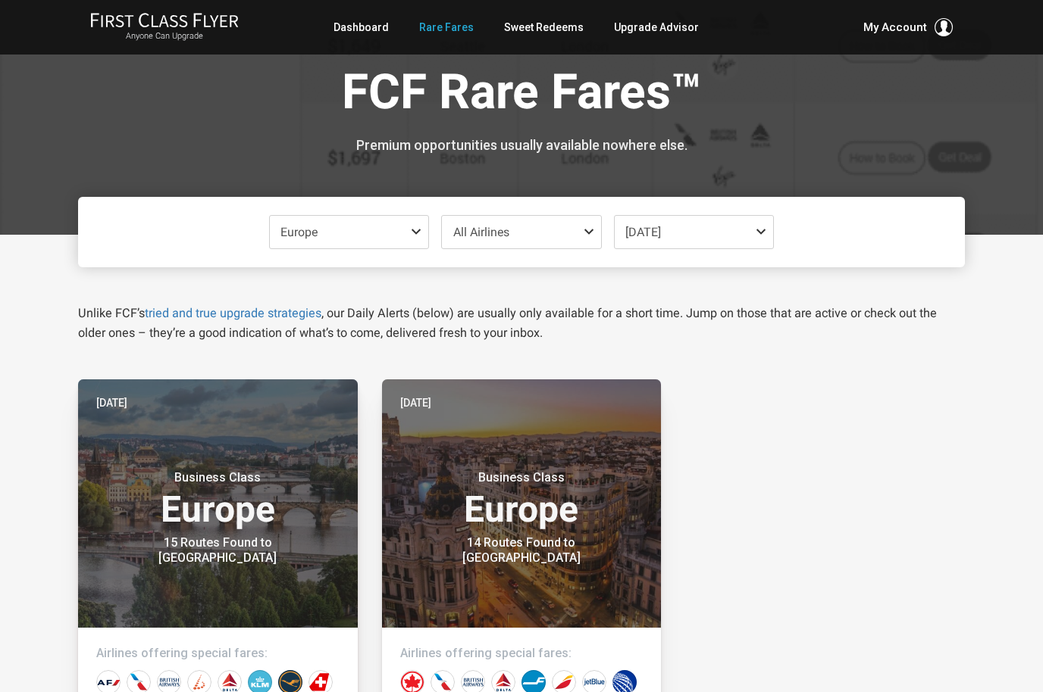
scroll to position [0, 0]
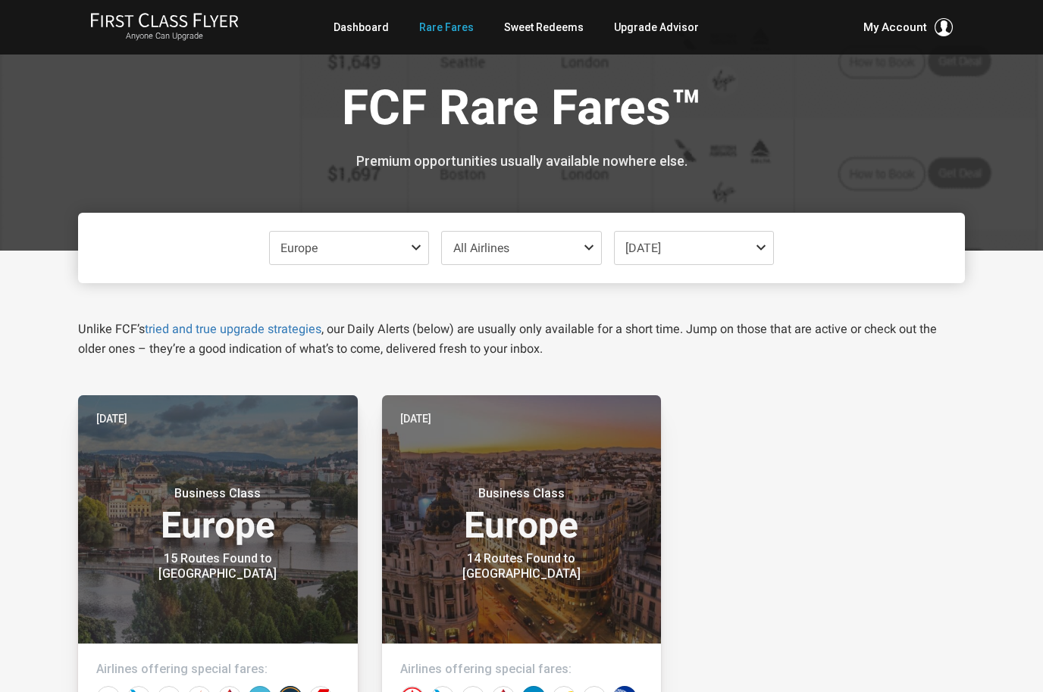
click at [406, 253] on span "Europe" at bounding box center [349, 248] width 159 height 33
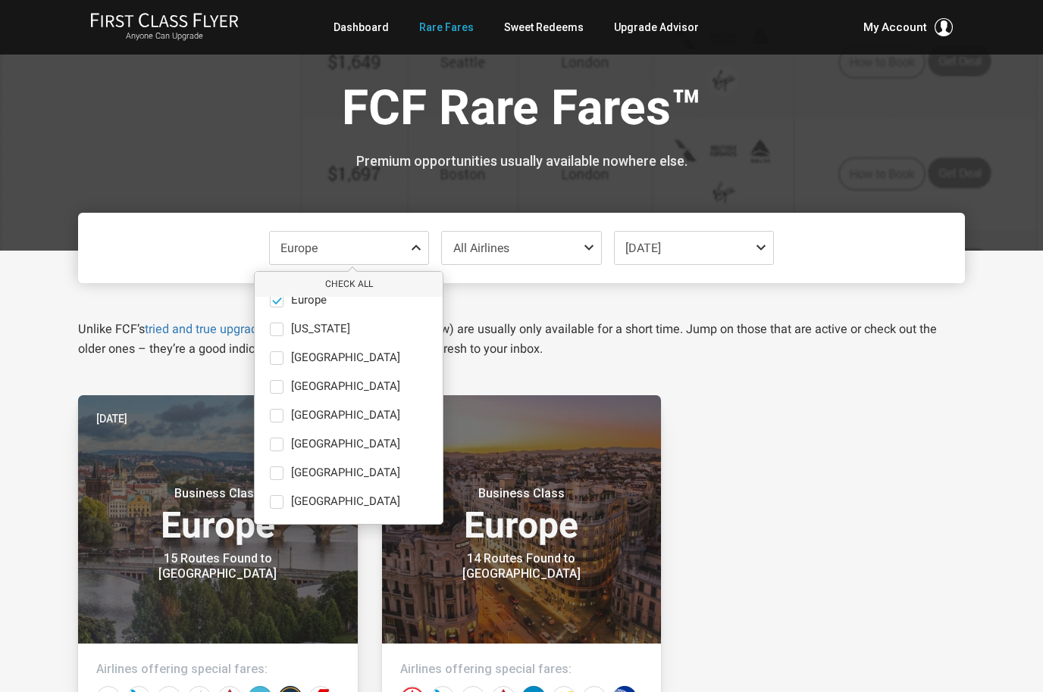
scroll to position [105, 0]
click at [404, 438] on button "only" at bounding box center [414, 445] width 21 height 14
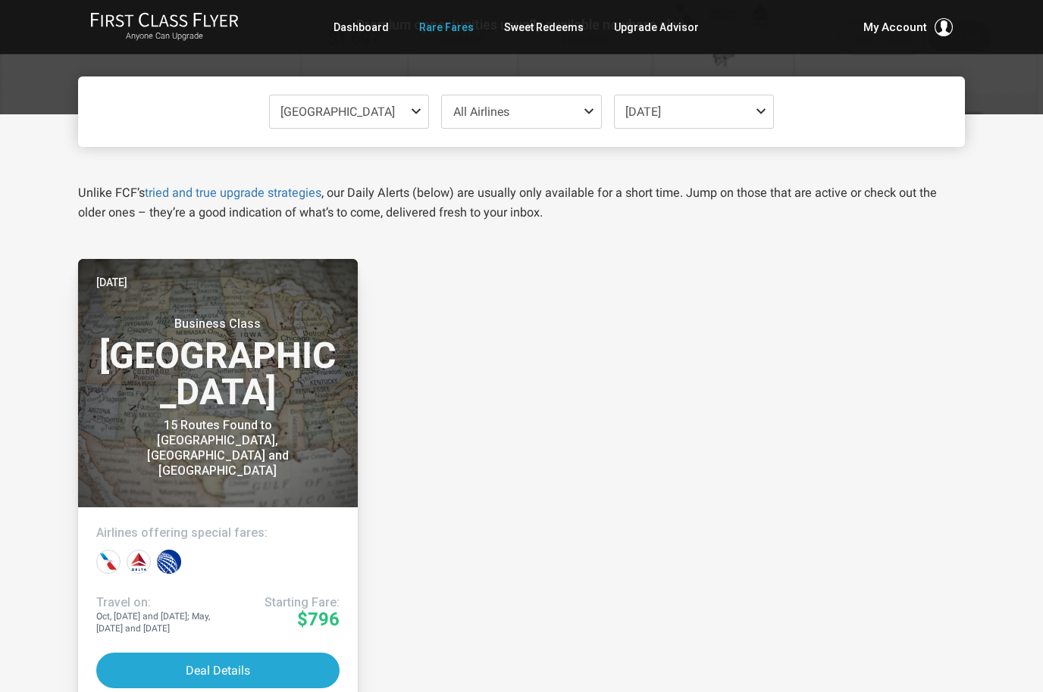
scroll to position [142, 0]
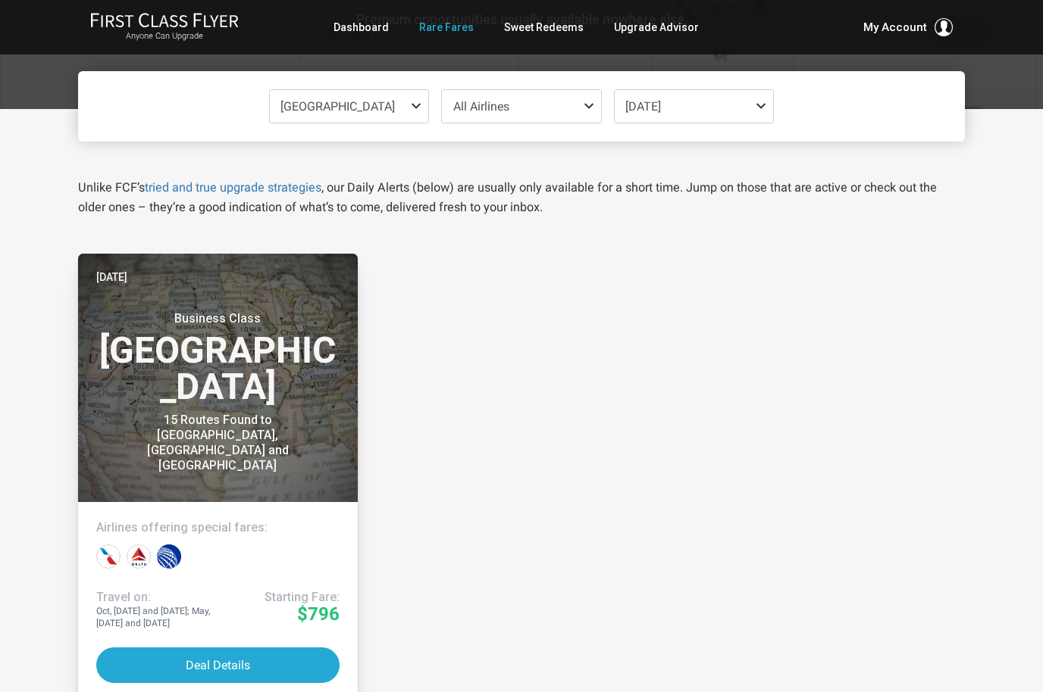
click at [721, 114] on span "[DATE]" at bounding box center [693, 106] width 159 height 33
click at [629, 405] on div "[DATE] Business Class [GEOGRAPHIC_DATA] 15 Routes Found to [GEOGRAPHIC_DATA], […" at bounding box center [521, 627] width 911 height 747
click at [715, 113] on span "[DATE]" at bounding box center [693, 106] width 159 height 33
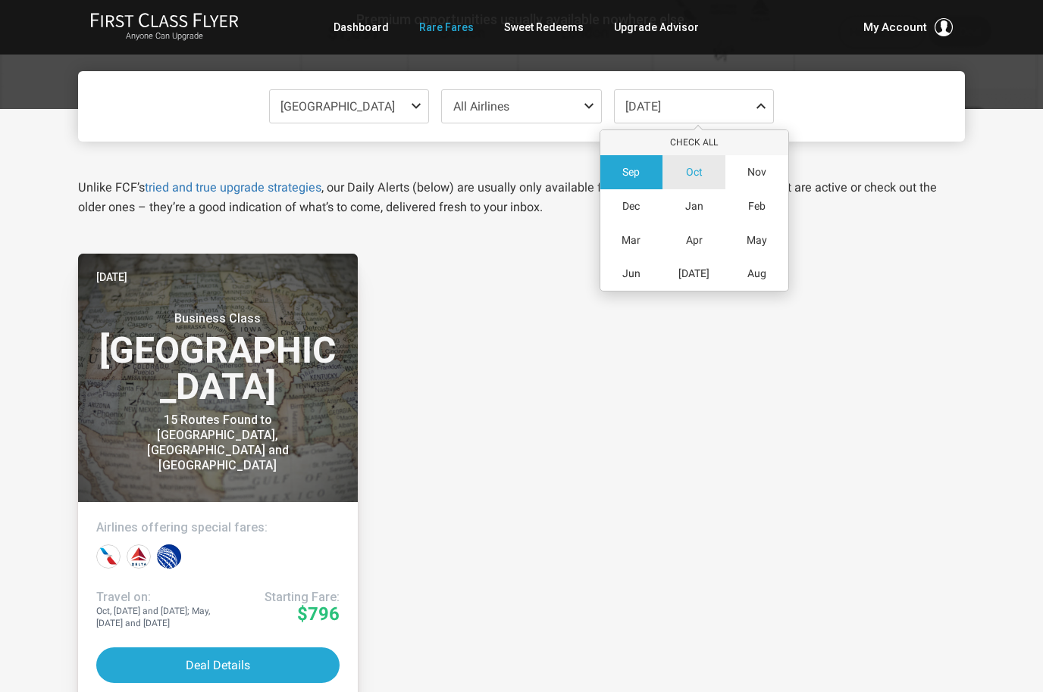
click at [689, 175] on span "Oct" at bounding box center [694, 172] width 17 height 13
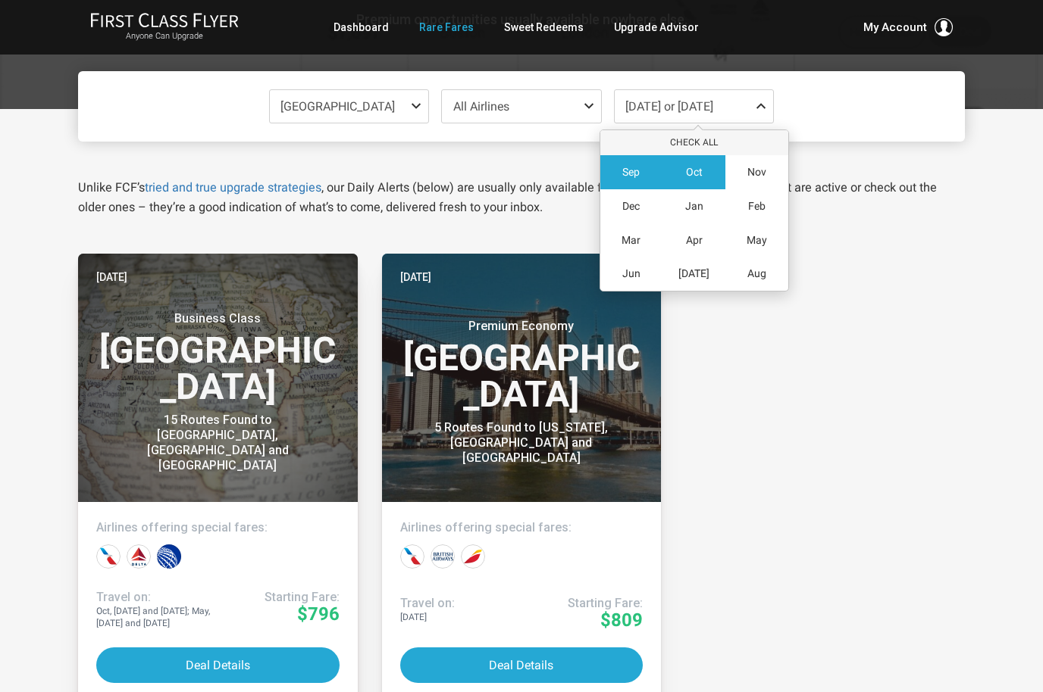
click at [627, 171] on span "Sep" at bounding box center [630, 172] width 17 height 13
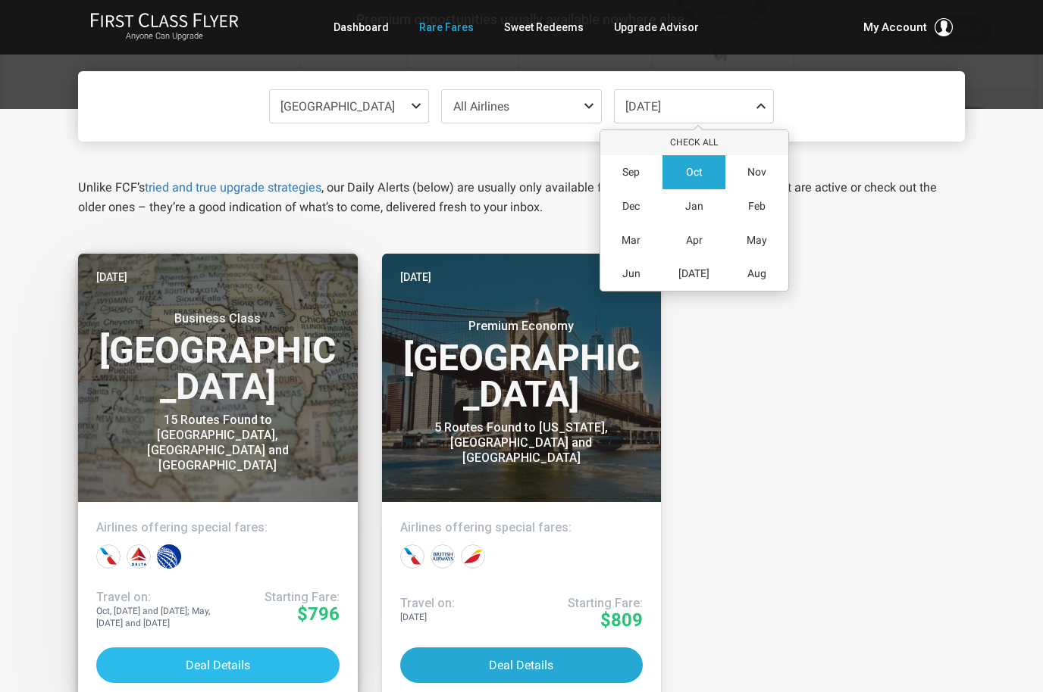
click at [283, 662] on button "Deal Details" at bounding box center [217, 666] width 243 height 36
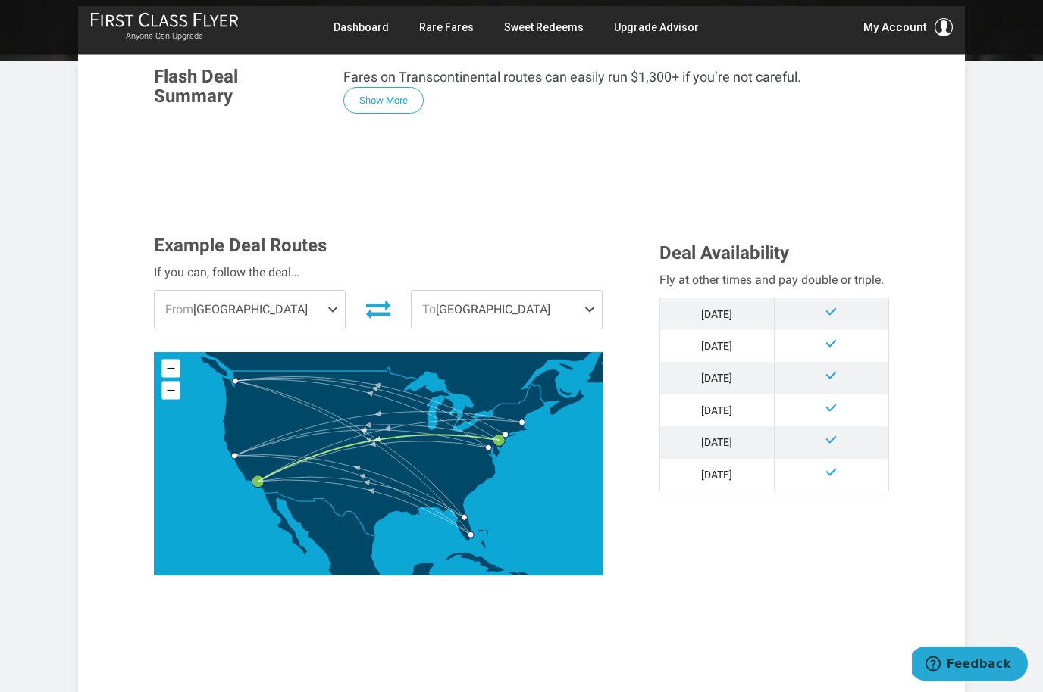
scroll to position [264, 0]
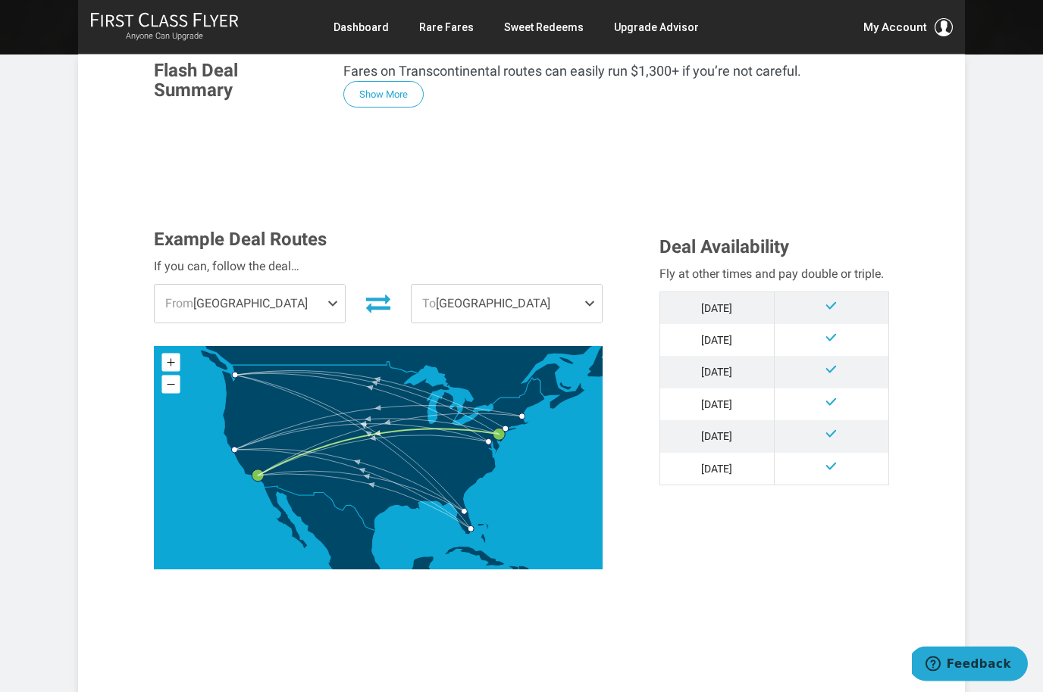
click at [322, 302] on span "From [GEOGRAPHIC_DATA]" at bounding box center [250, 305] width 190 height 38
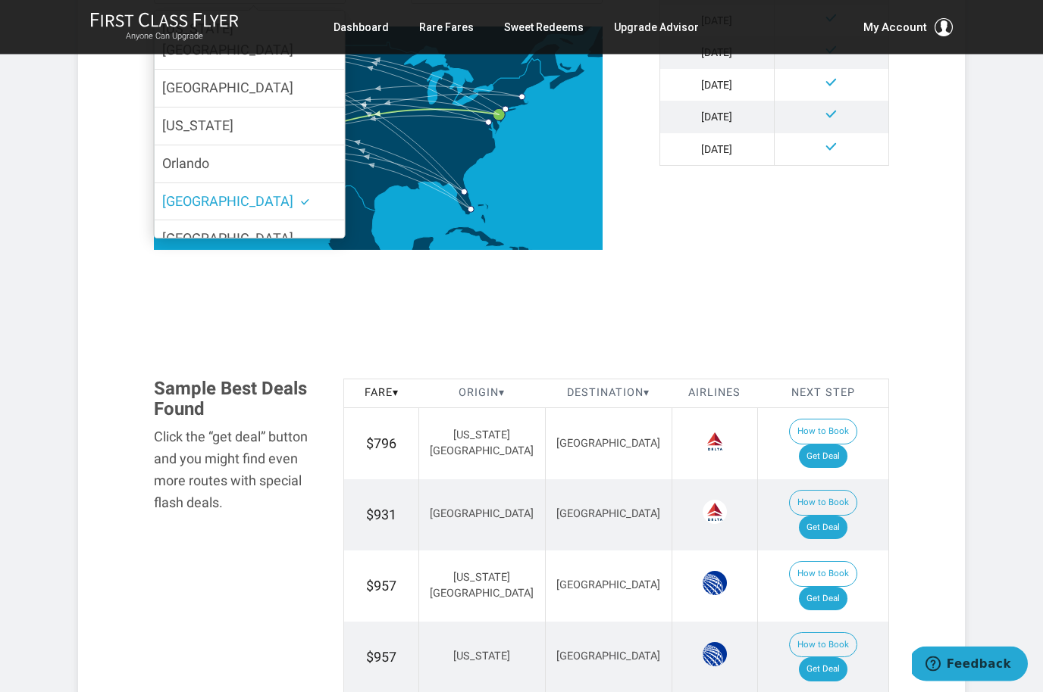
scroll to position [592, 0]
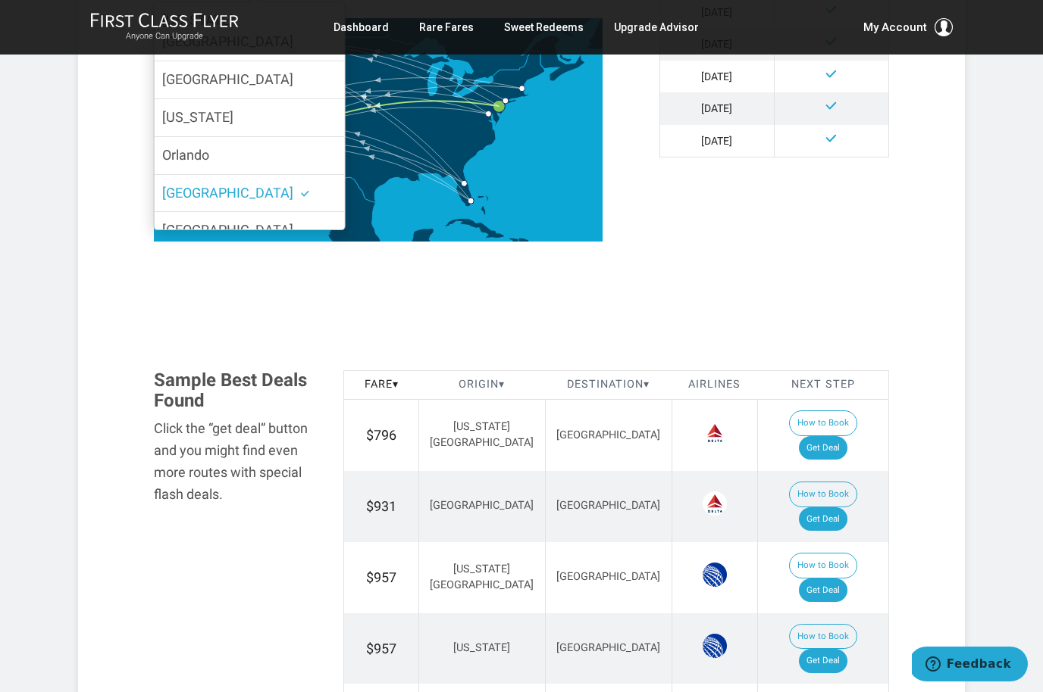
click at [794, 296] on section "Flash Deal Summary Fares on Transcontinental routes can easily run $1,300+ if y…" at bounding box center [521, 693] width 765 height 1952
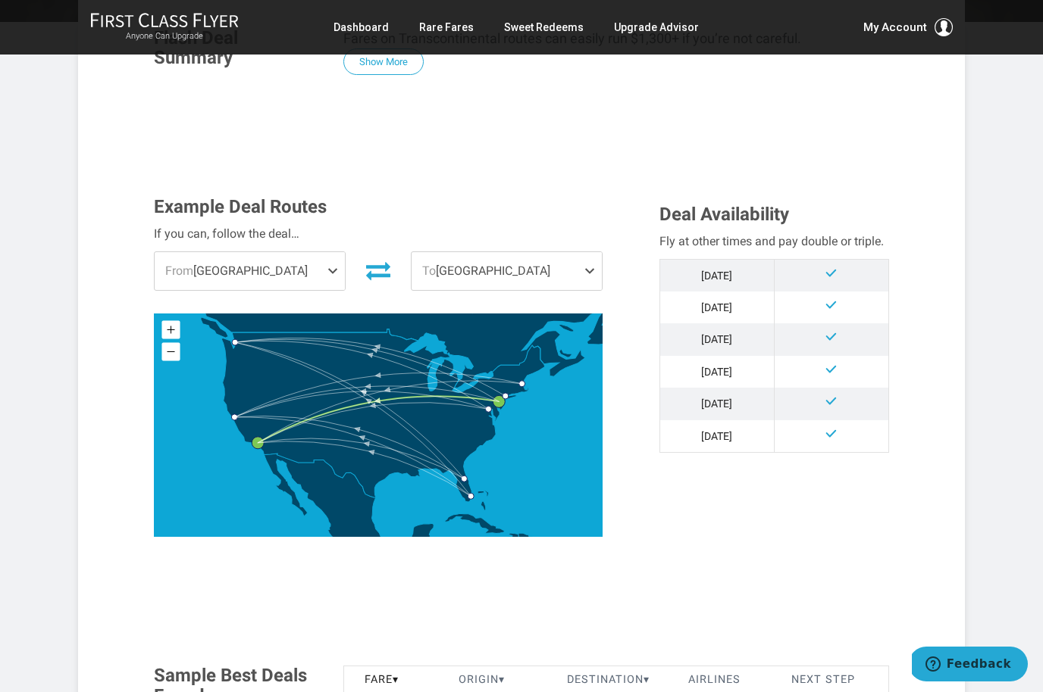
scroll to position [294, 0]
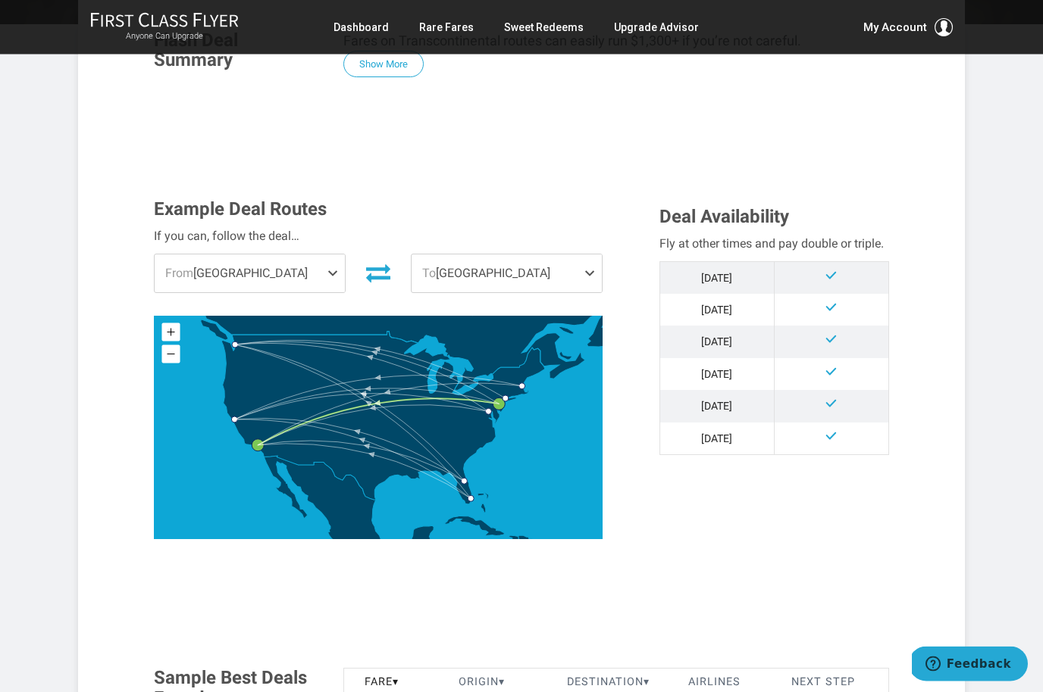
click at [327, 265] on span at bounding box center [336, 274] width 18 height 38
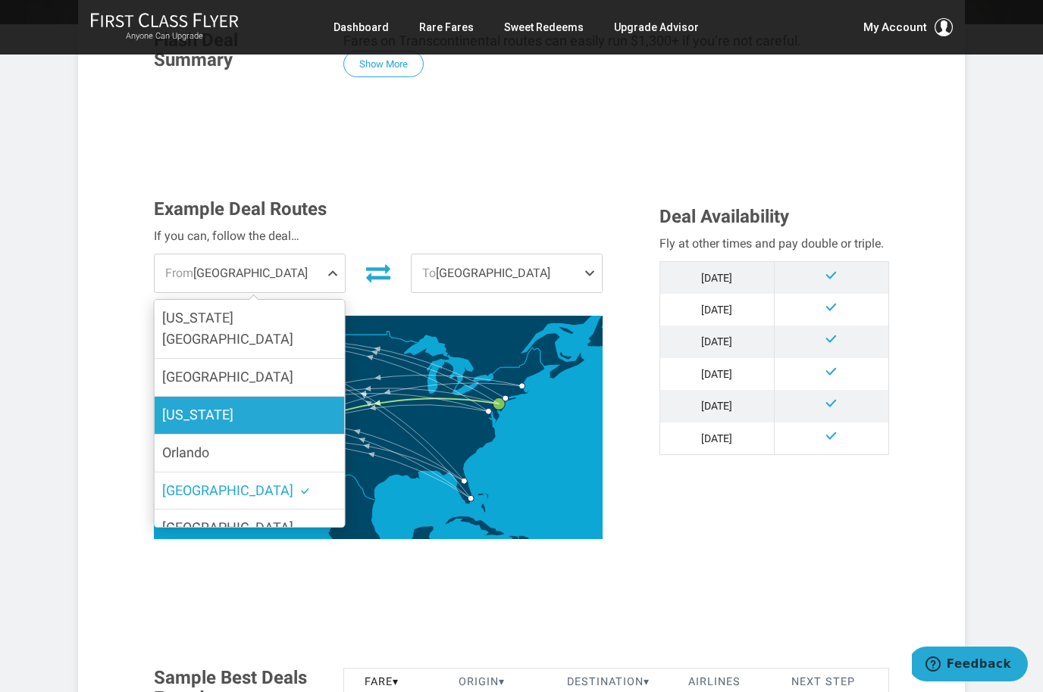
click at [306, 397] on label "[US_STATE]" at bounding box center [250, 415] width 190 height 37
click at [0, 0] on input "[US_STATE]" at bounding box center [0, 0] width 0 height 0
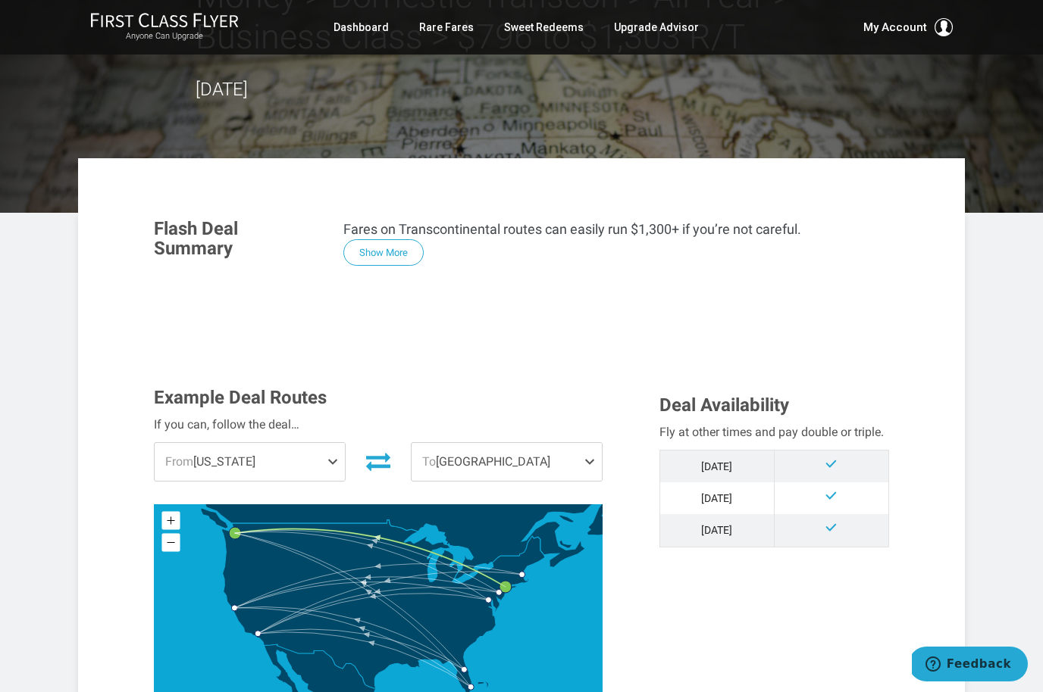
scroll to position [105, 0]
